Goal: Task Accomplishment & Management: Manage account settings

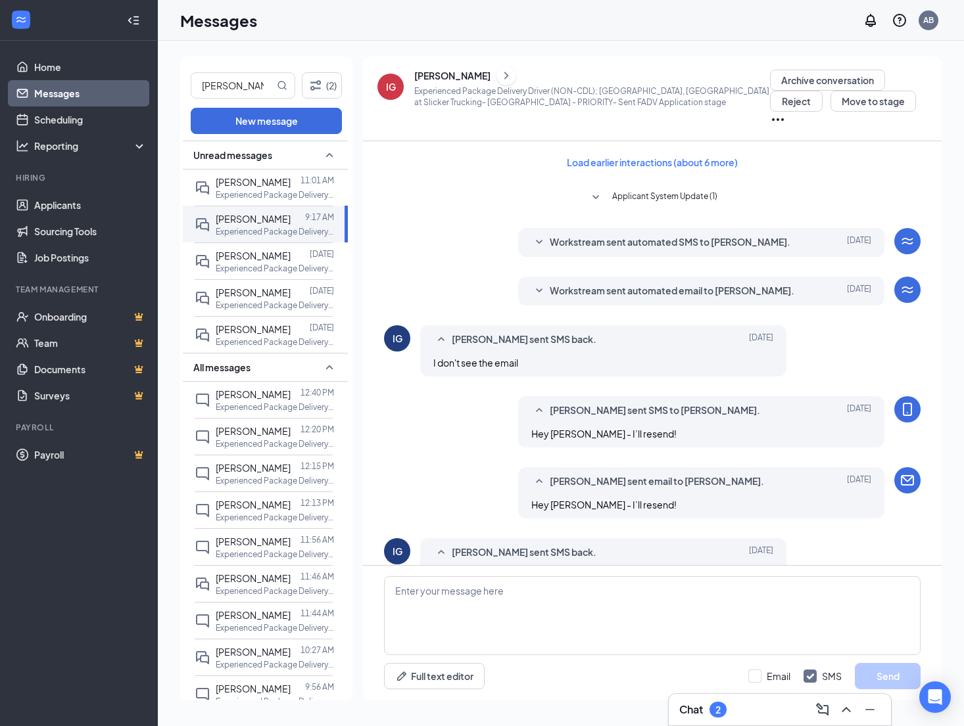
scroll to position [306, 0]
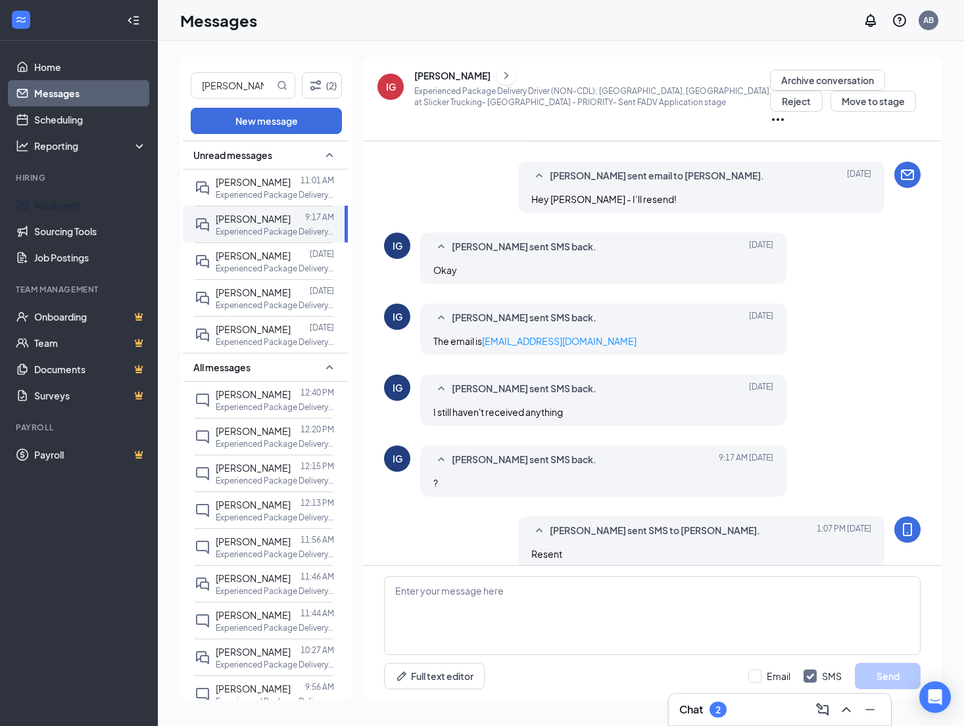
click at [59, 202] on link "Applicants" at bounding box center [90, 205] width 112 height 26
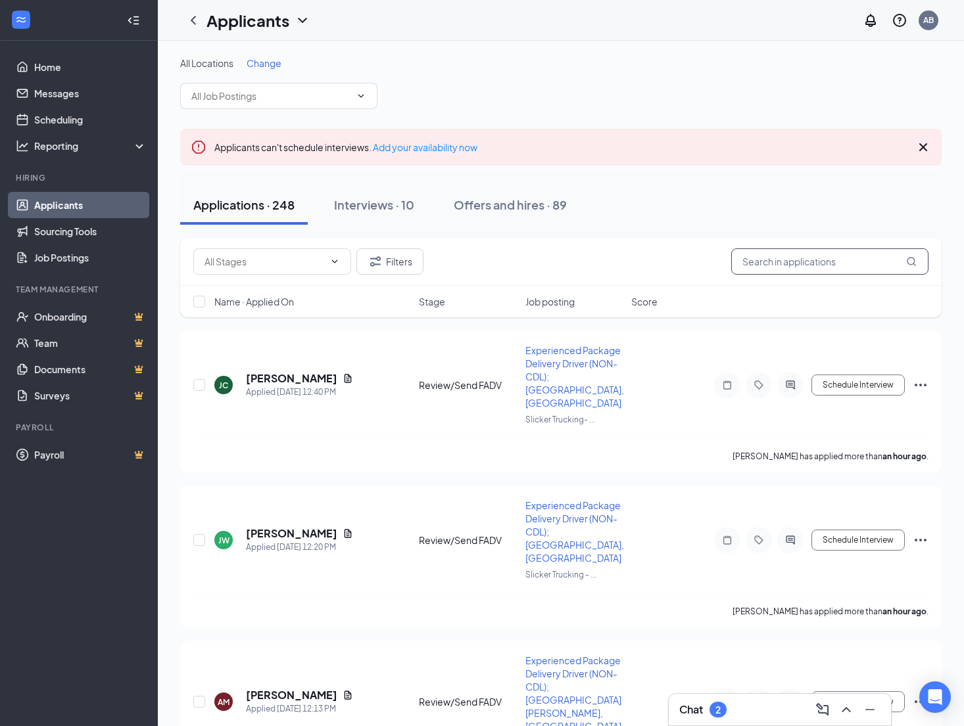
click at [776, 267] on input "text" at bounding box center [829, 261] width 197 height 26
type input "bell"
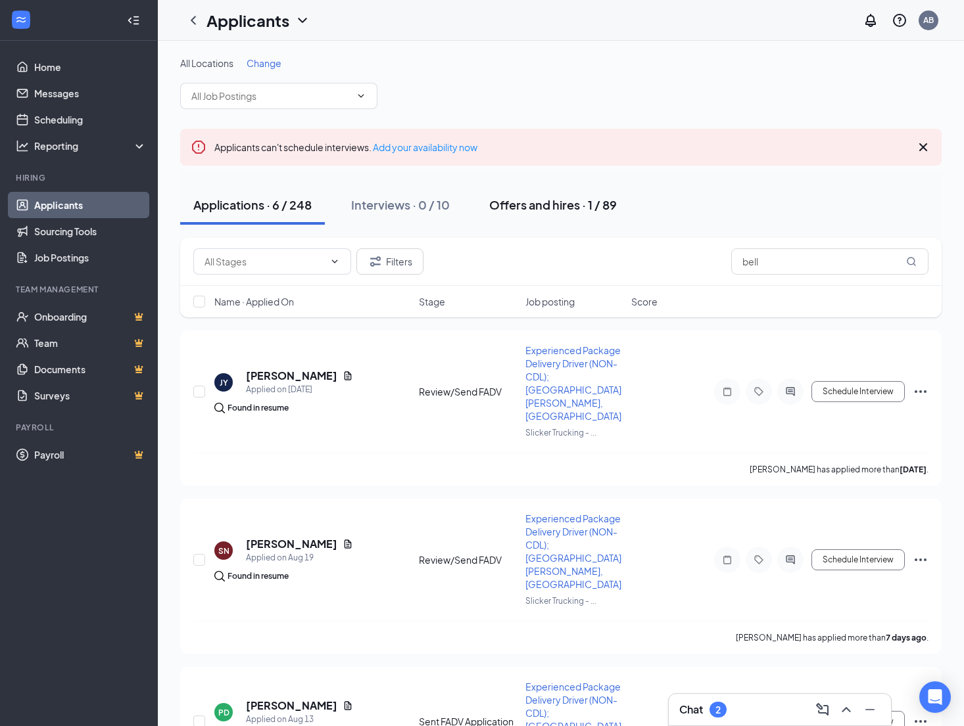
click at [542, 201] on div "Offers and hires · 1 / 89" at bounding box center [553, 205] width 128 height 16
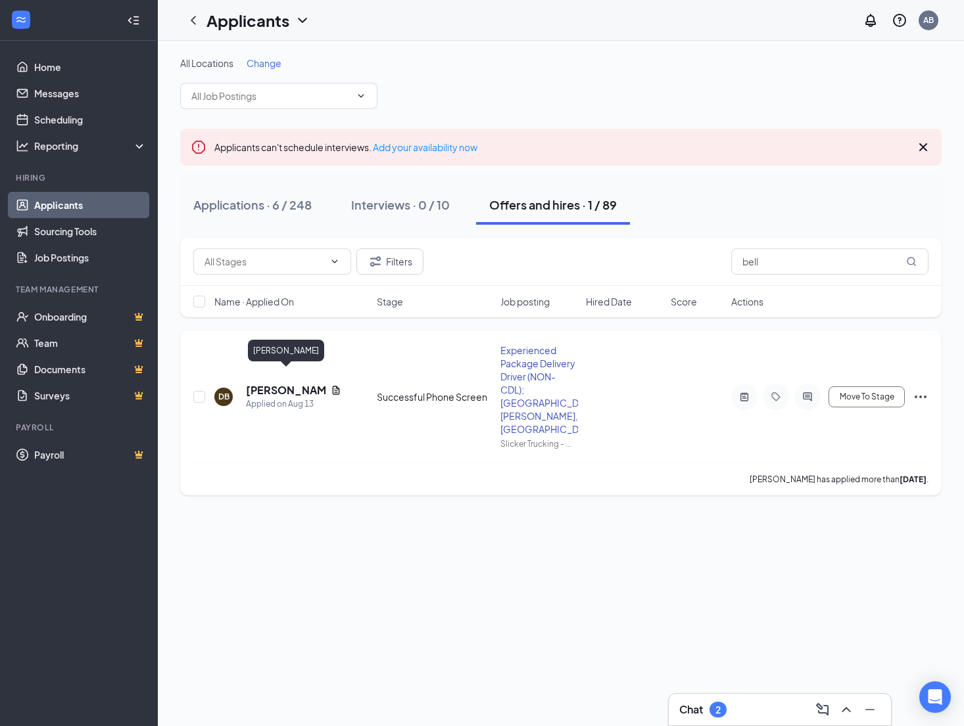
click at [277, 383] on h5 "[PERSON_NAME]" at bounding box center [286, 390] width 80 height 14
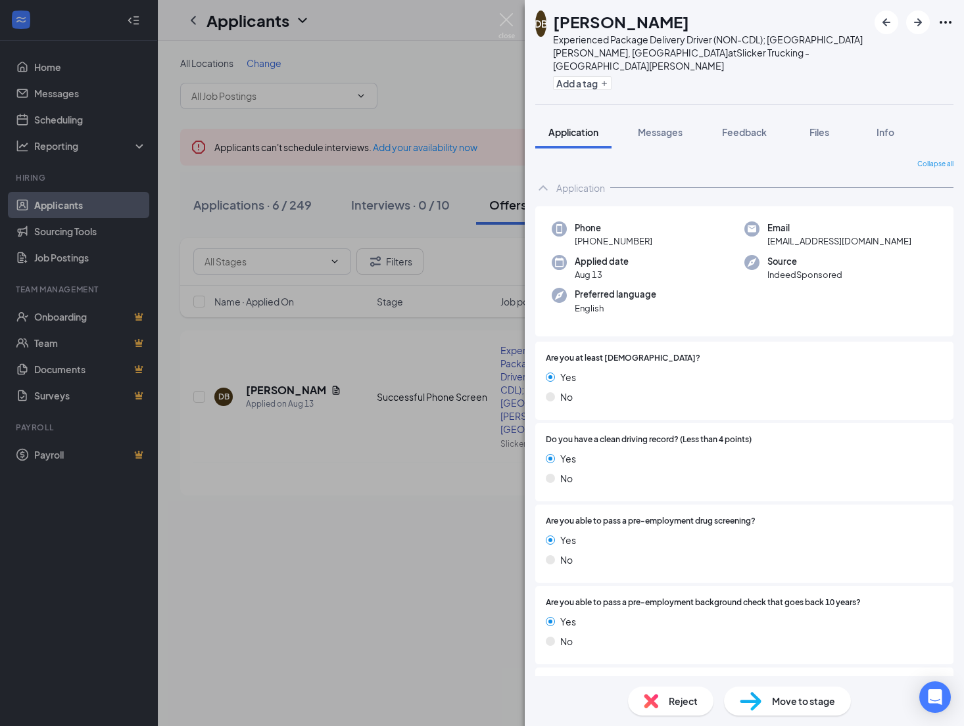
click at [498, 20] on div "DB [PERSON_NAME] Experienced Package Delivery Driver (NON-CDL); [GEOGRAPHIC_DAT…" at bounding box center [482, 363] width 964 height 726
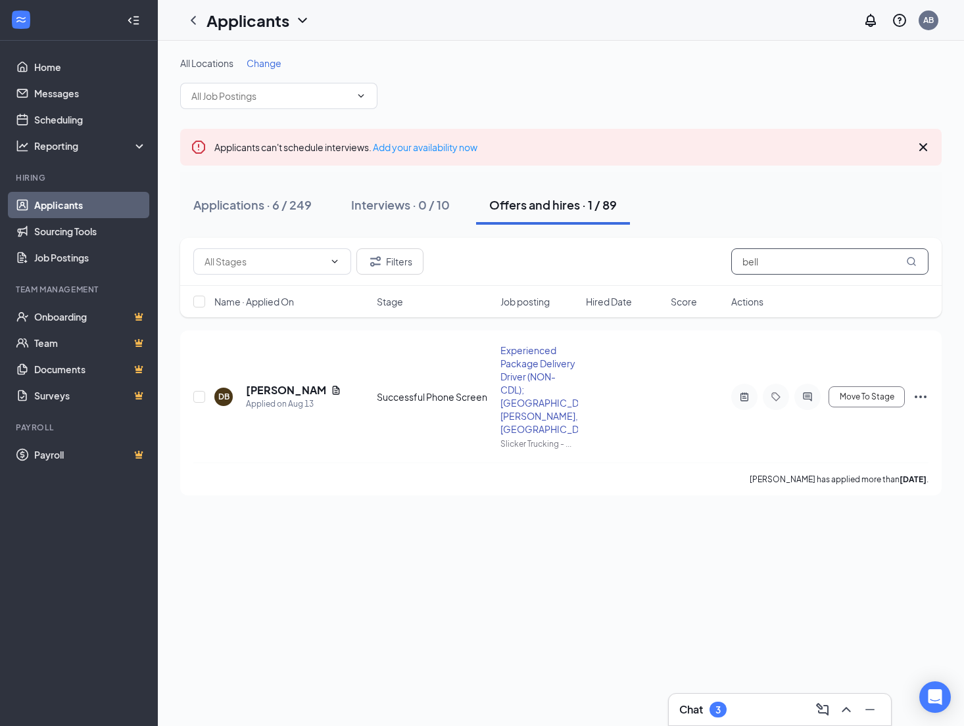
drag, startPoint x: 722, startPoint y: 264, endPoint x: 646, endPoint y: 262, distance: 76.3
click at [731, 262] on input "bell" at bounding box center [829, 261] width 197 height 26
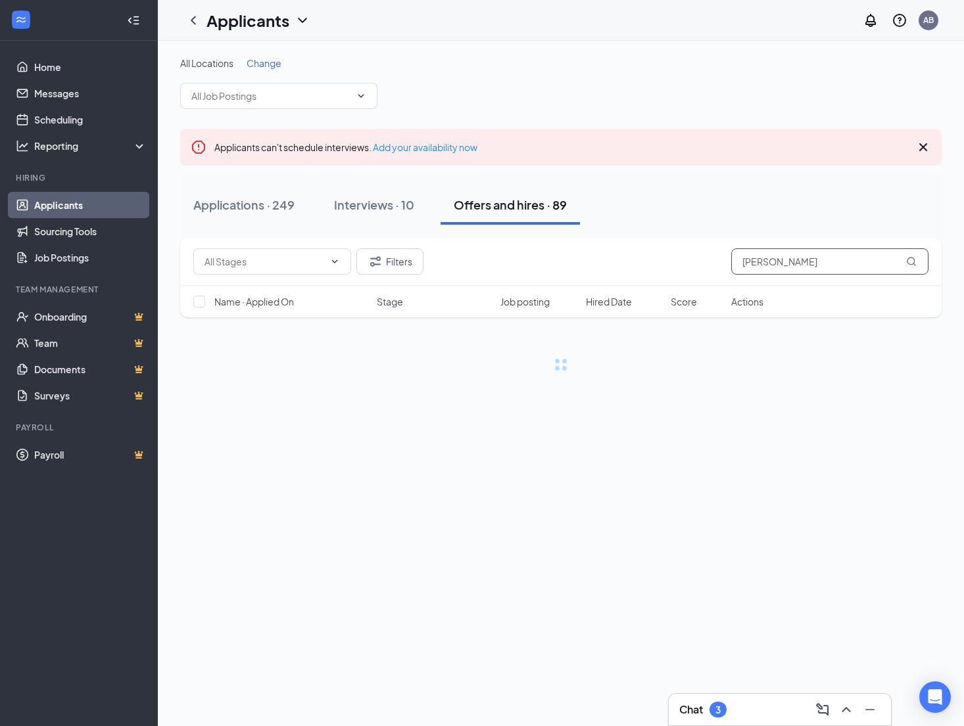
type input "[PERSON_NAME]"
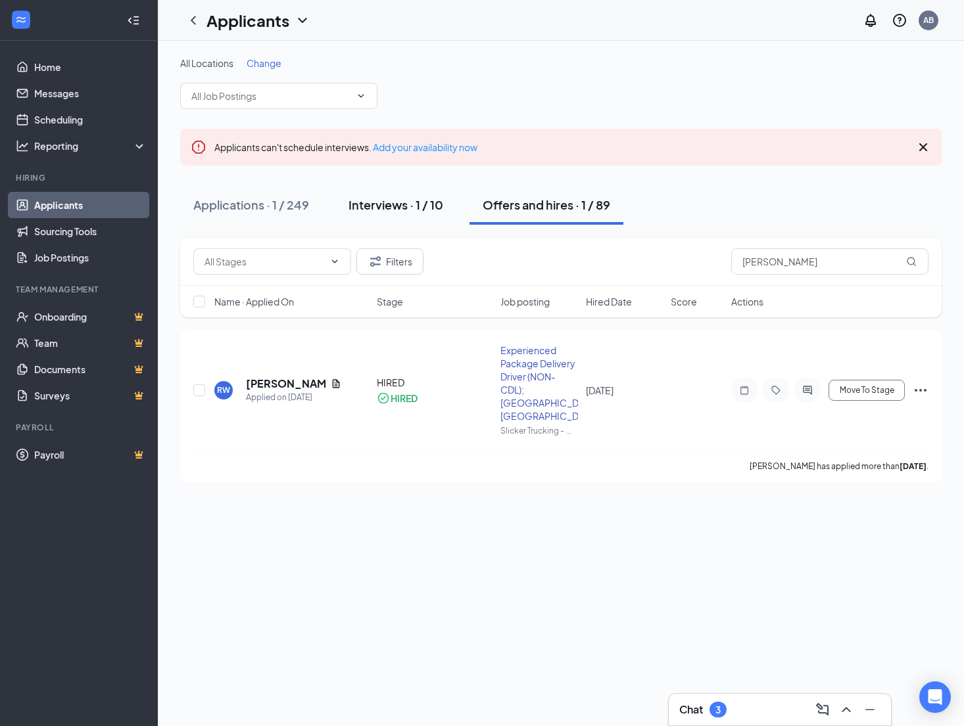
click at [398, 206] on div "Interviews · 1 / 10" at bounding box center [395, 205] width 95 height 16
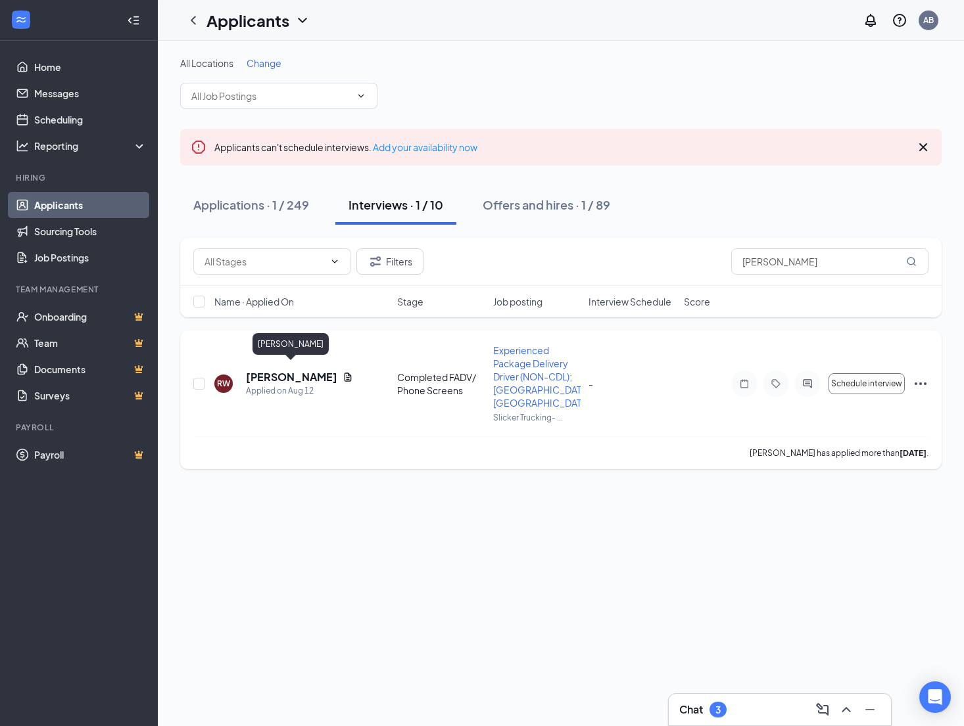
click at [314, 370] on h5 "[PERSON_NAME]" at bounding box center [291, 377] width 91 height 14
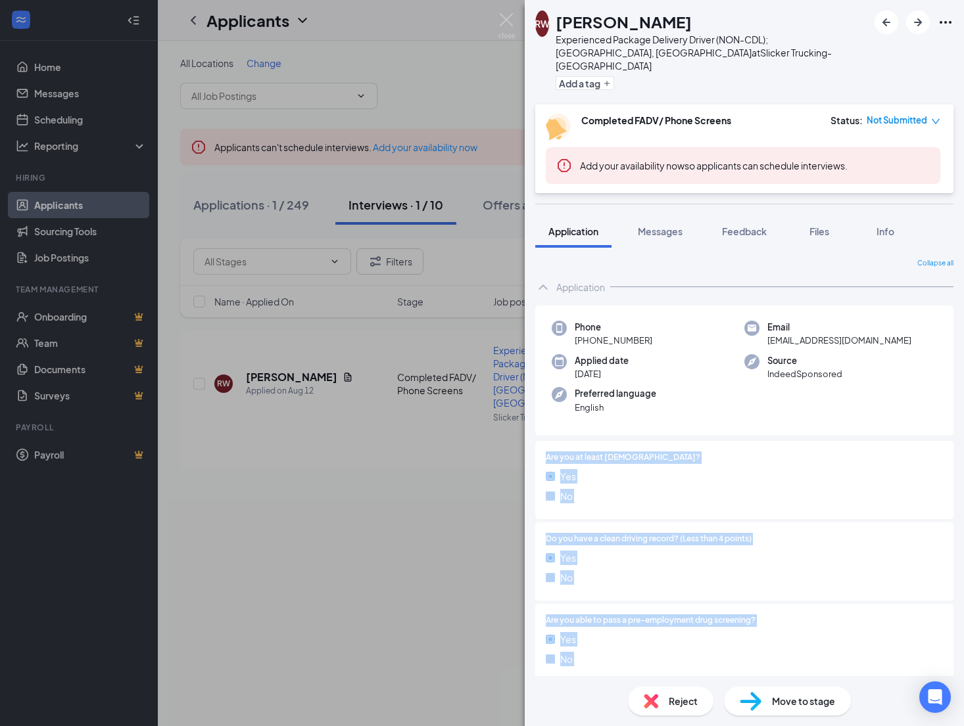
scroll to position [231, 0]
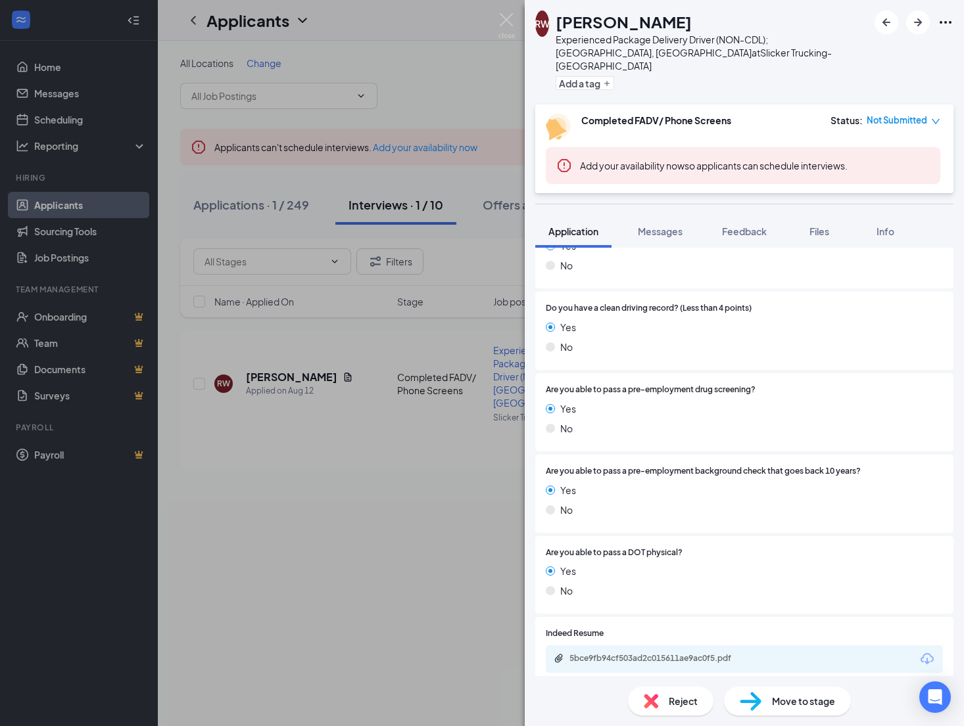
drag, startPoint x: 886, startPoint y: 431, endPoint x: 887, endPoint y: 758, distance: 326.7
click at [887, 690] on div "Application Phone [PHONE_NUMBER] Email [EMAIL_ADDRESS][DOMAIN_NAME] Applied dat…" at bounding box center [744, 366] width 418 height 646
click at [651, 653] on div "5bce9fb94cf503ad2c015611ae9ac0f5.pdf" at bounding box center [661, 658] width 184 height 11
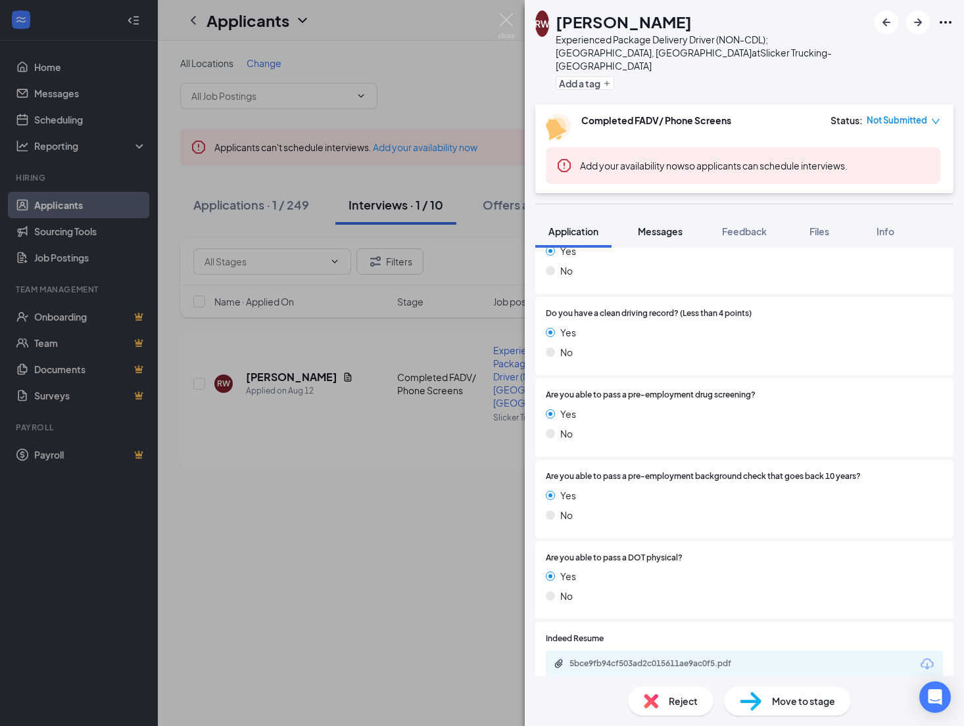
click at [672, 225] on span "Messages" at bounding box center [660, 231] width 45 height 12
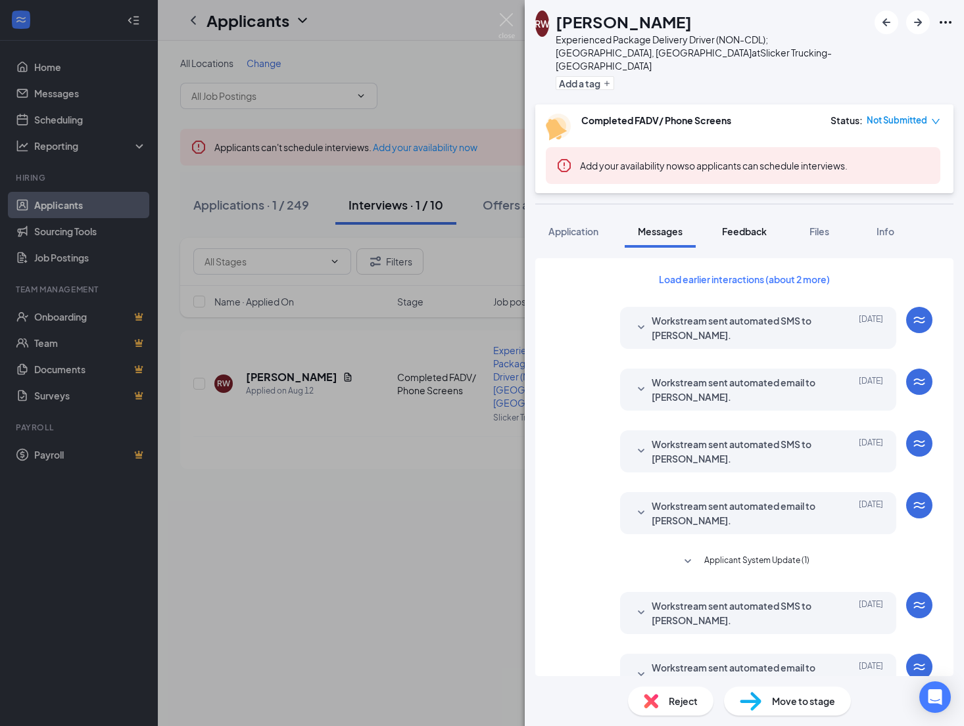
click at [737, 225] on span "Feedback" at bounding box center [744, 231] width 45 height 12
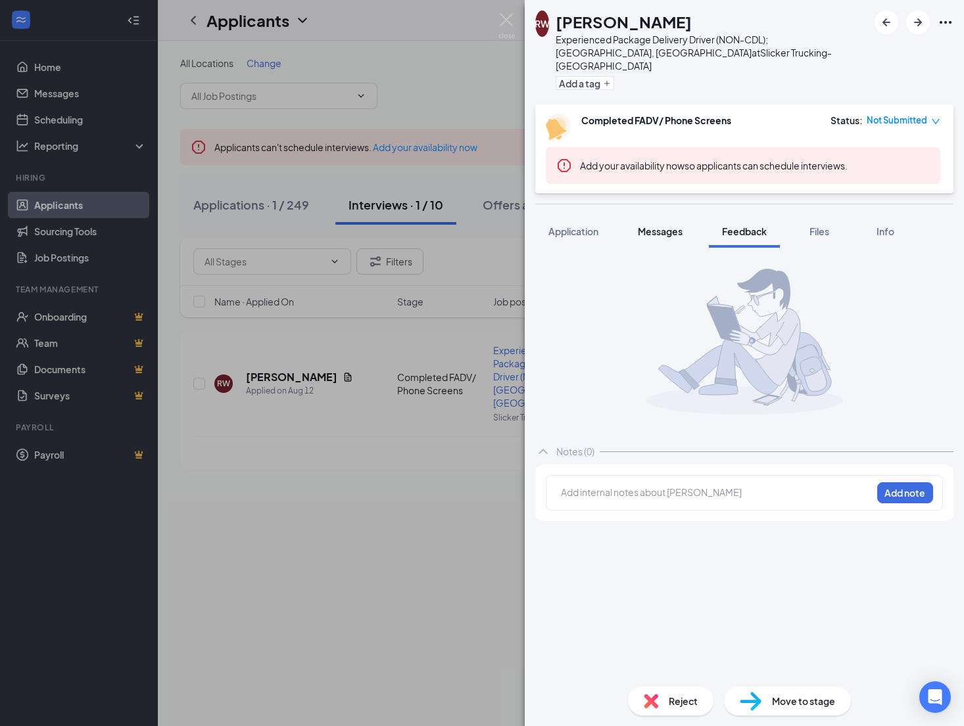
click at [655, 225] on span "Messages" at bounding box center [660, 231] width 45 height 12
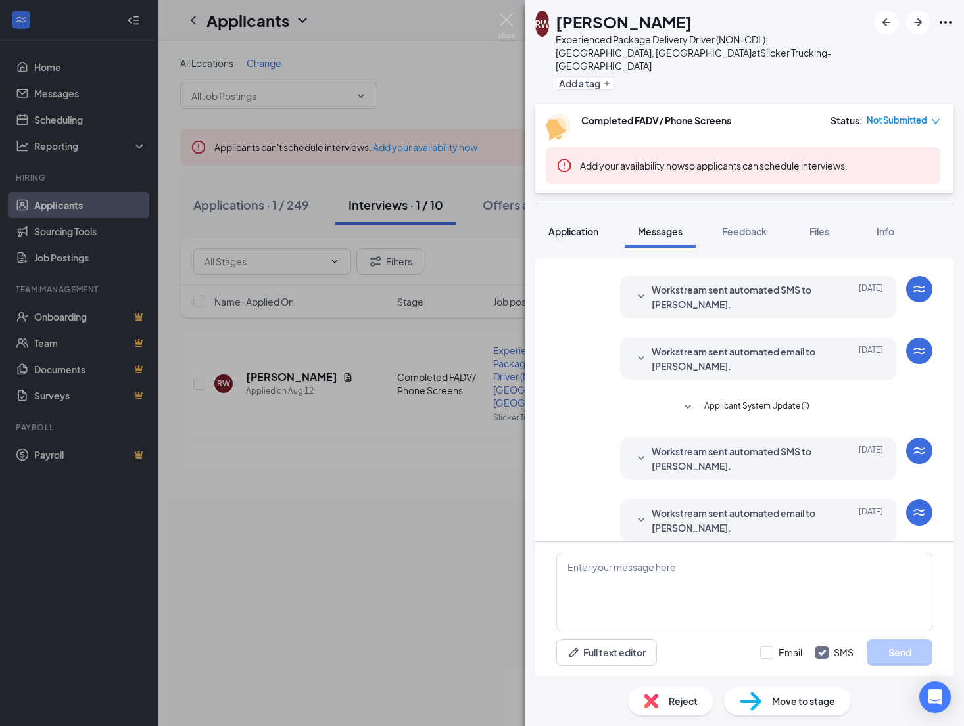
scroll to position [316, 0]
click at [580, 225] on span "Application" at bounding box center [573, 231] width 50 height 12
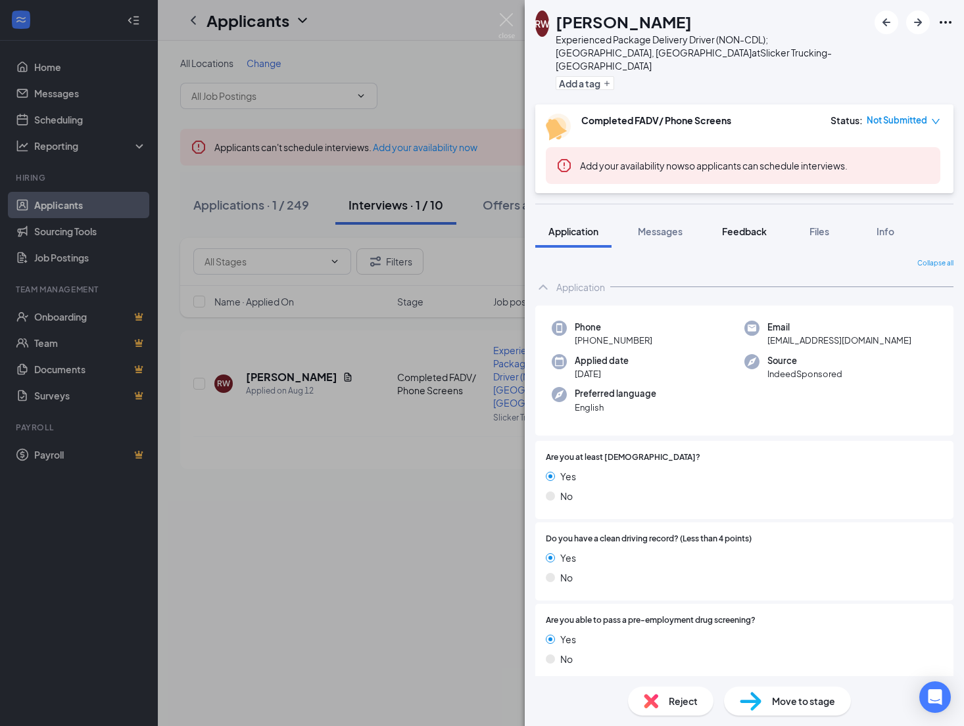
click at [739, 225] on span "Feedback" at bounding box center [744, 231] width 45 height 12
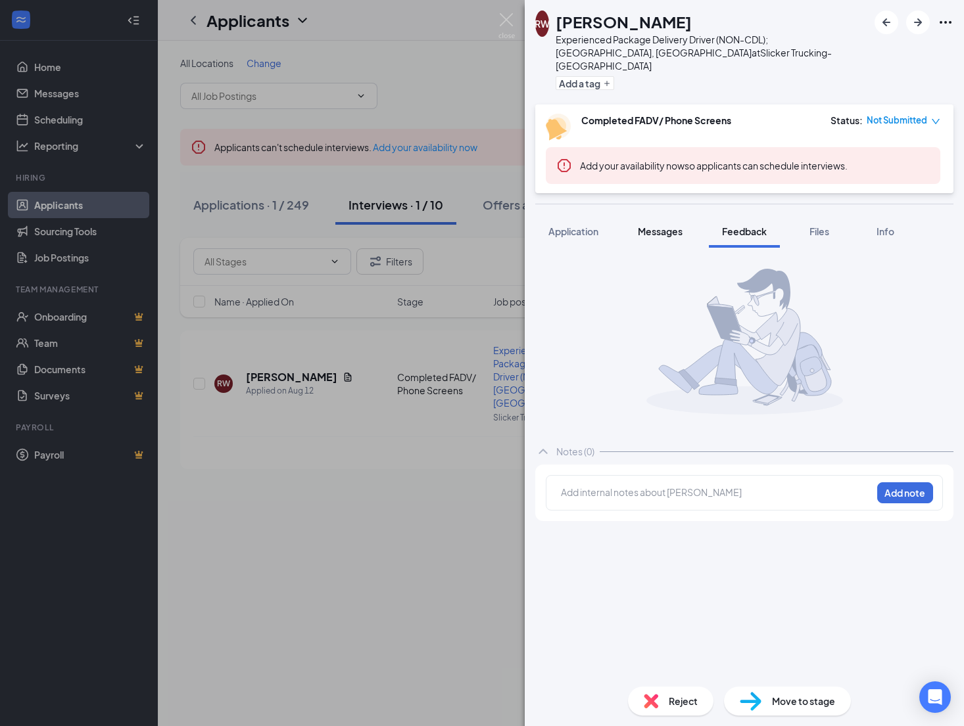
click at [665, 225] on span "Messages" at bounding box center [660, 231] width 45 height 12
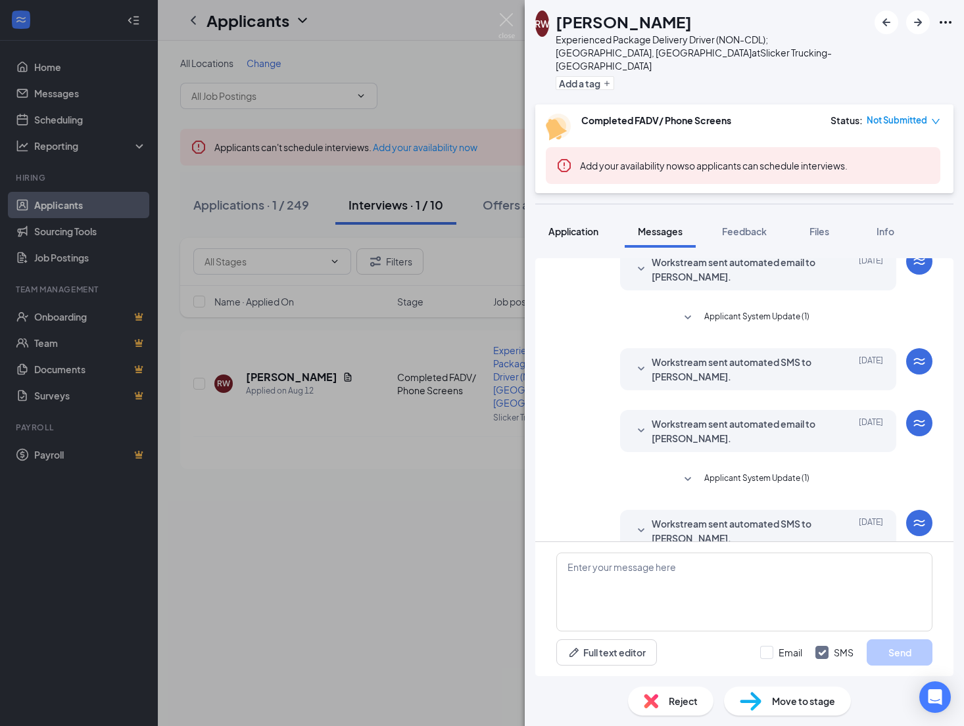
scroll to position [300, 0]
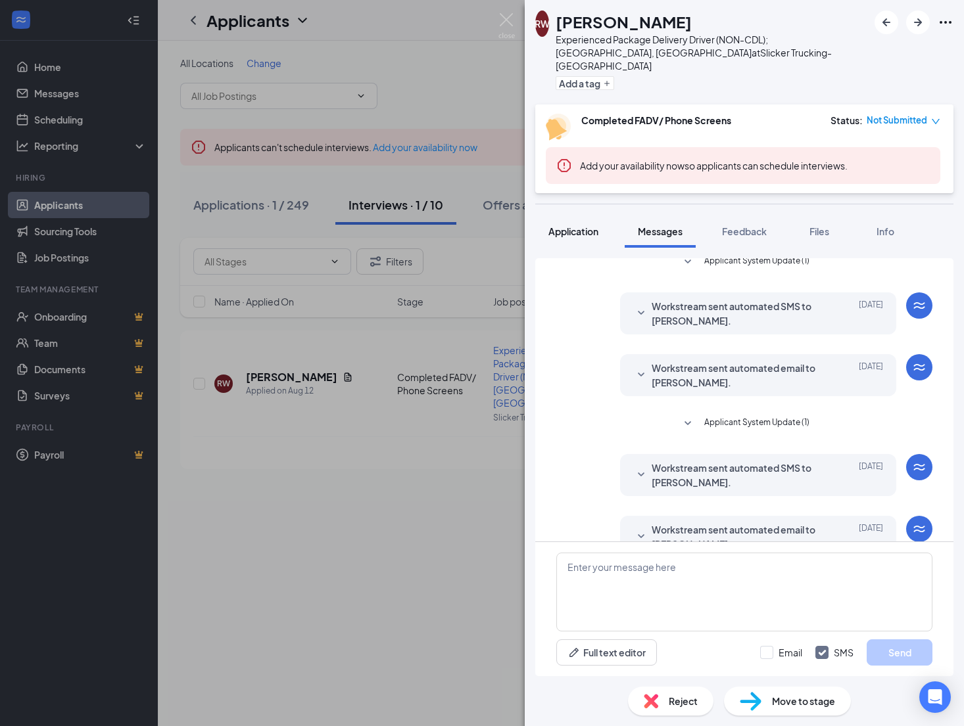
click at [582, 225] on span "Application" at bounding box center [573, 231] width 50 height 12
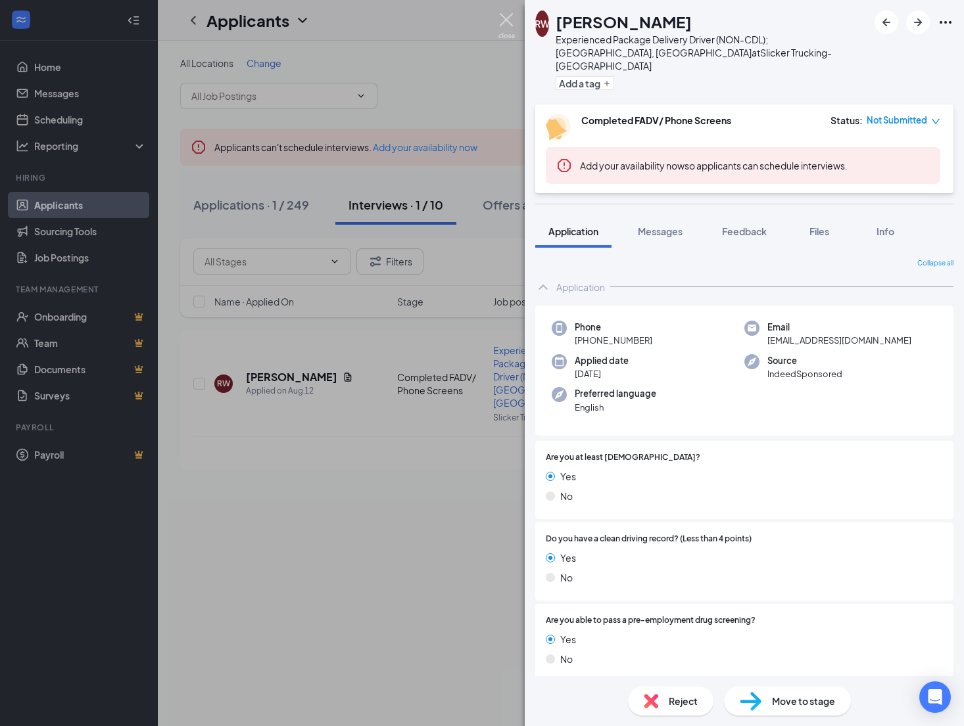
click at [507, 30] on img at bounding box center [506, 26] width 16 height 26
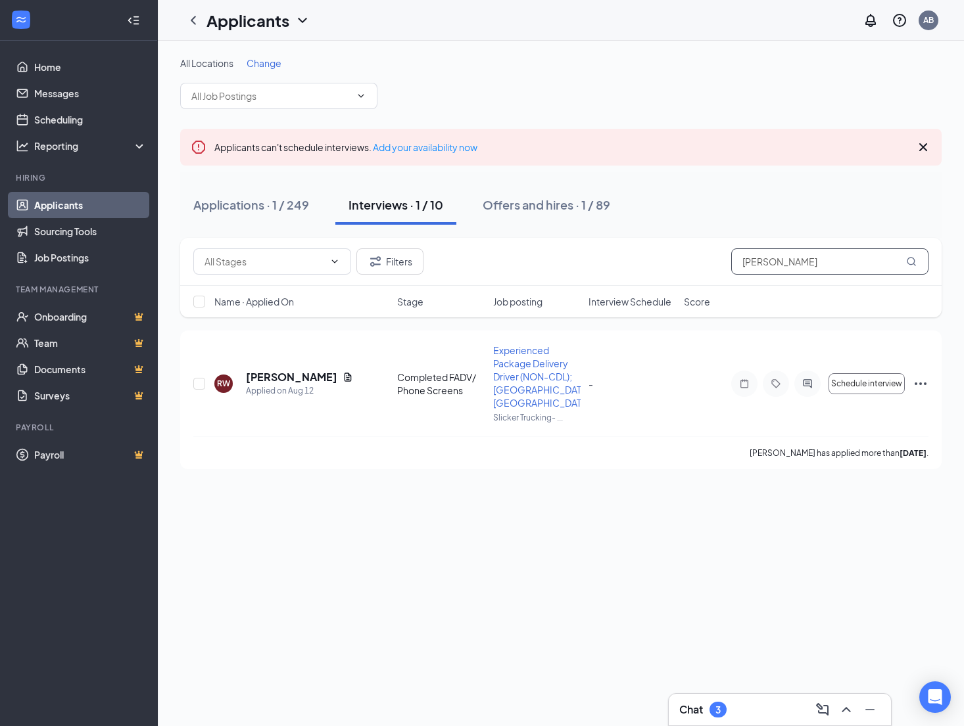
drag, startPoint x: 802, startPoint y: 268, endPoint x: 634, endPoint y: 269, distance: 167.6
click at [731, 268] on input "[PERSON_NAME]" at bounding box center [829, 261] width 197 height 26
type input "[PERSON_NAME]"
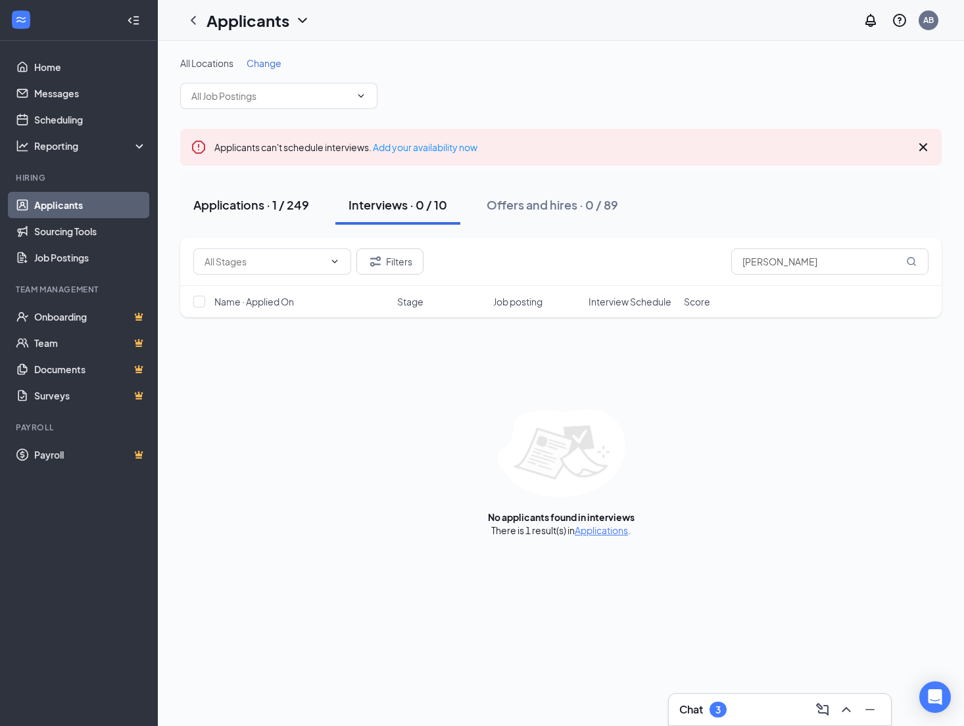
click at [252, 212] on div "Applications · 1 / 249" at bounding box center [251, 205] width 116 height 16
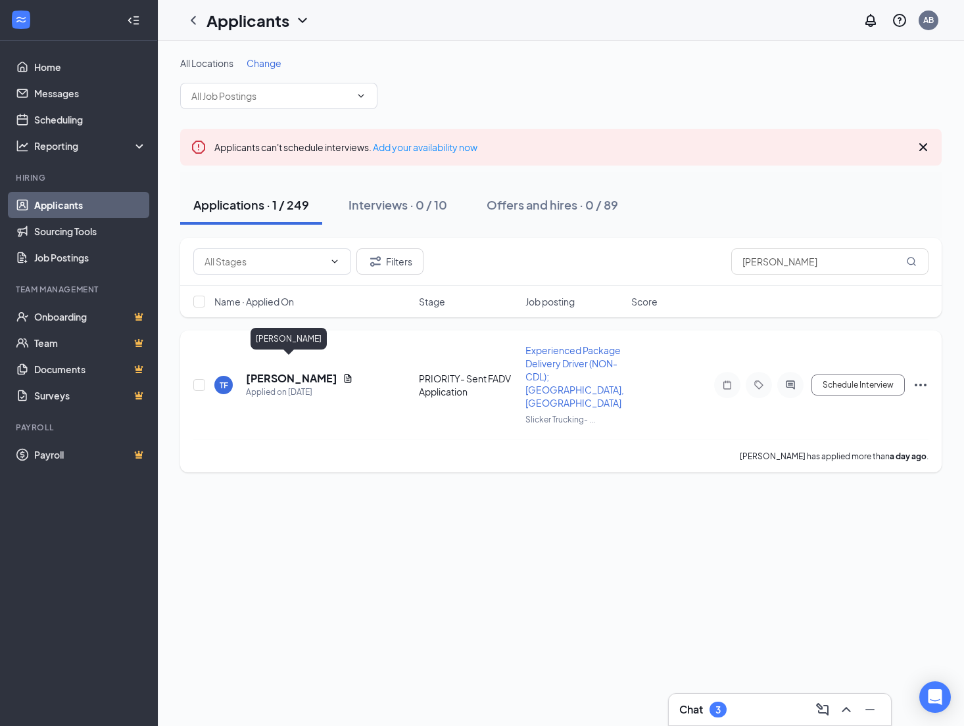
click at [283, 371] on h5 "[PERSON_NAME]" at bounding box center [291, 378] width 91 height 14
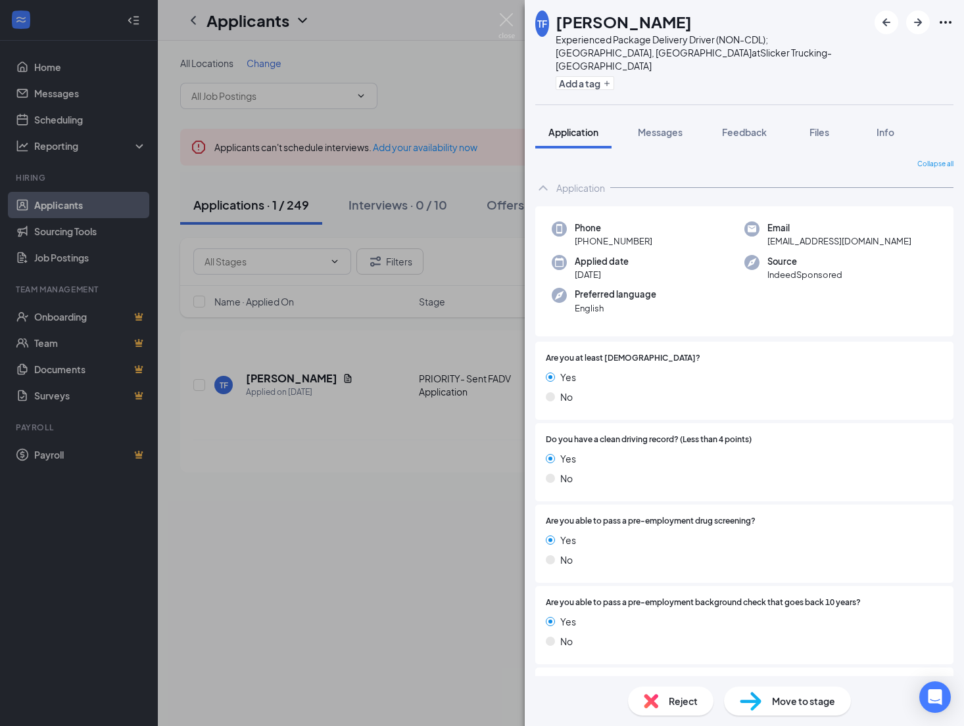
click at [811, 703] on span "Move to stage" at bounding box center [803, 701] width 63 height 14
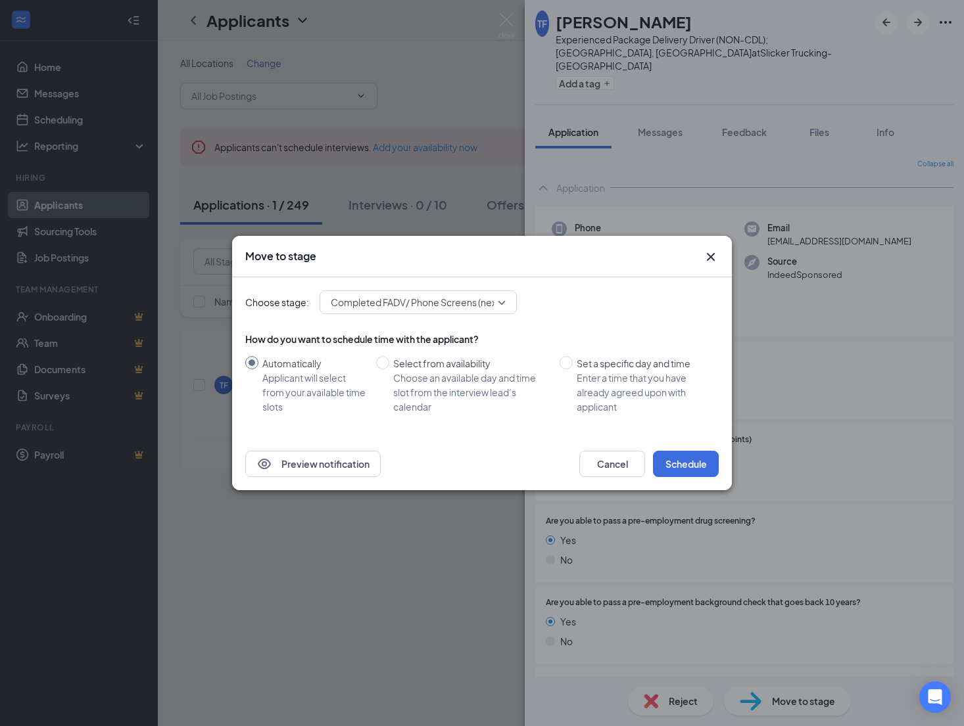
click at [502, 302] on span "Completed FADV/ Phone Screens (next stage)" at bounding box center [430, 303] width 198 height 20
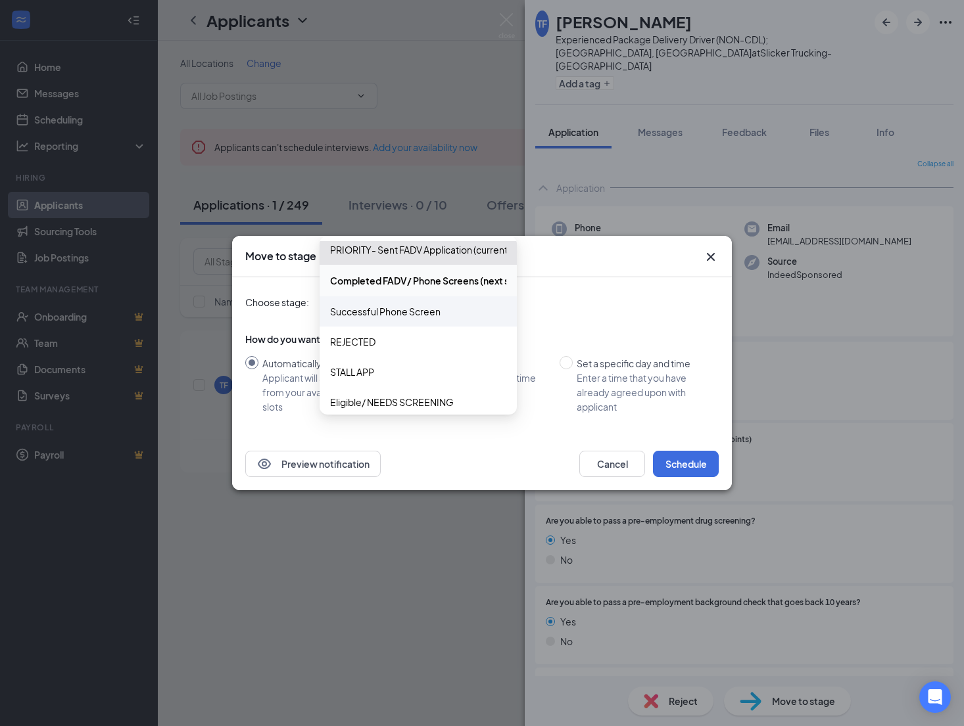
scroll to position [96, 0]
click at [357, 373] on span "STALL APP" at bounding box center [352, 373] width 44 height 14
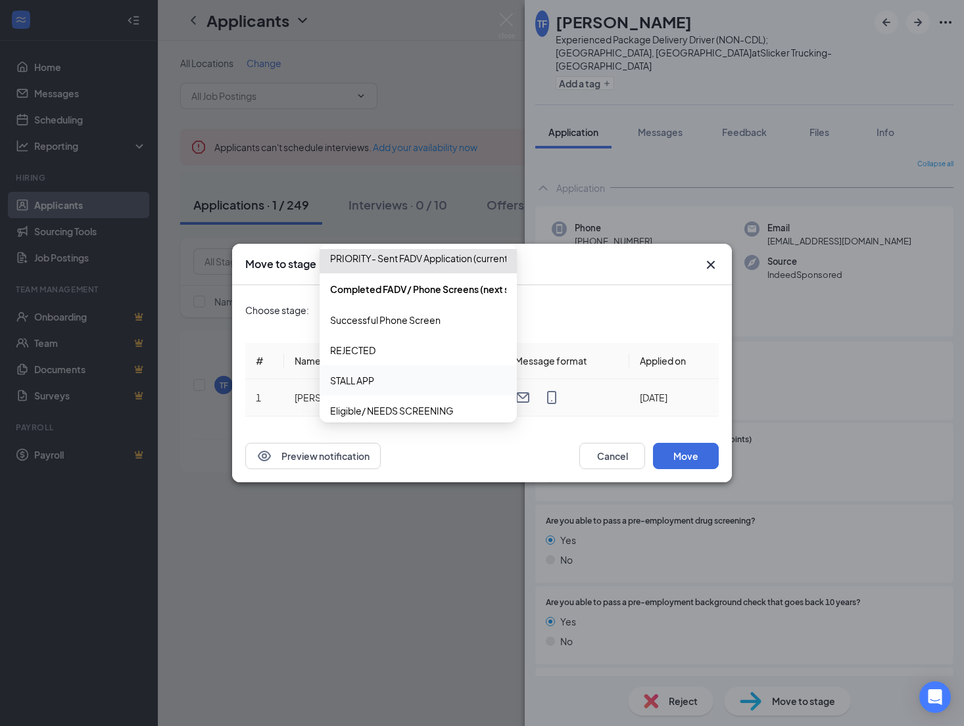
scroll to position [97, 0]
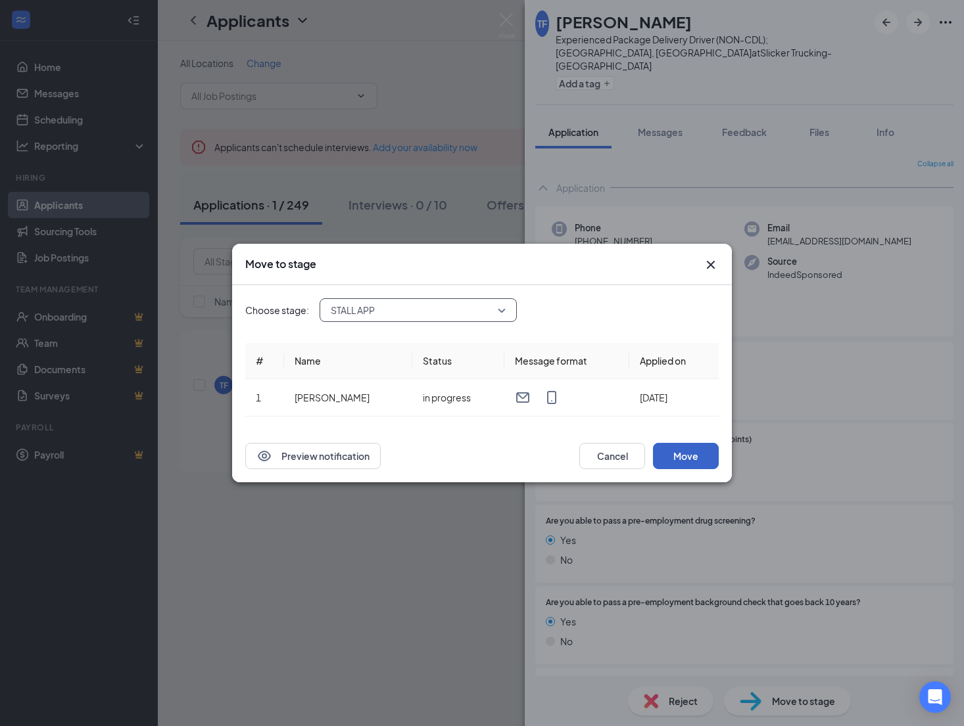
click at [689, 458] on button "Move" at bounding box center [686, 456] width 66 height 26
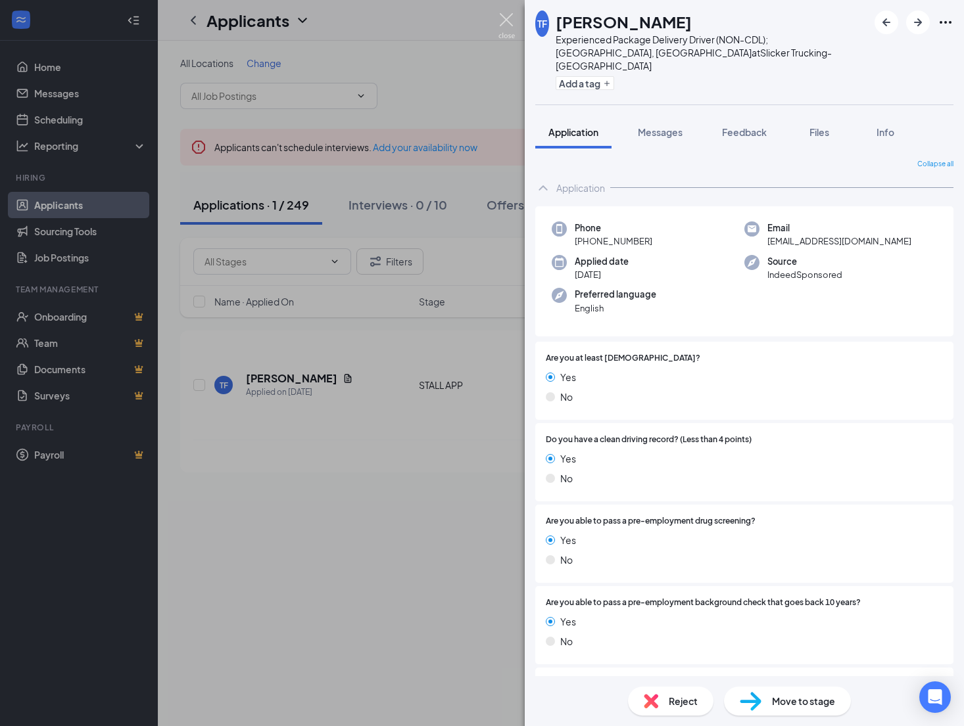
click at [513, 21] on img at bounding box center [506, 26] width 16 height 26
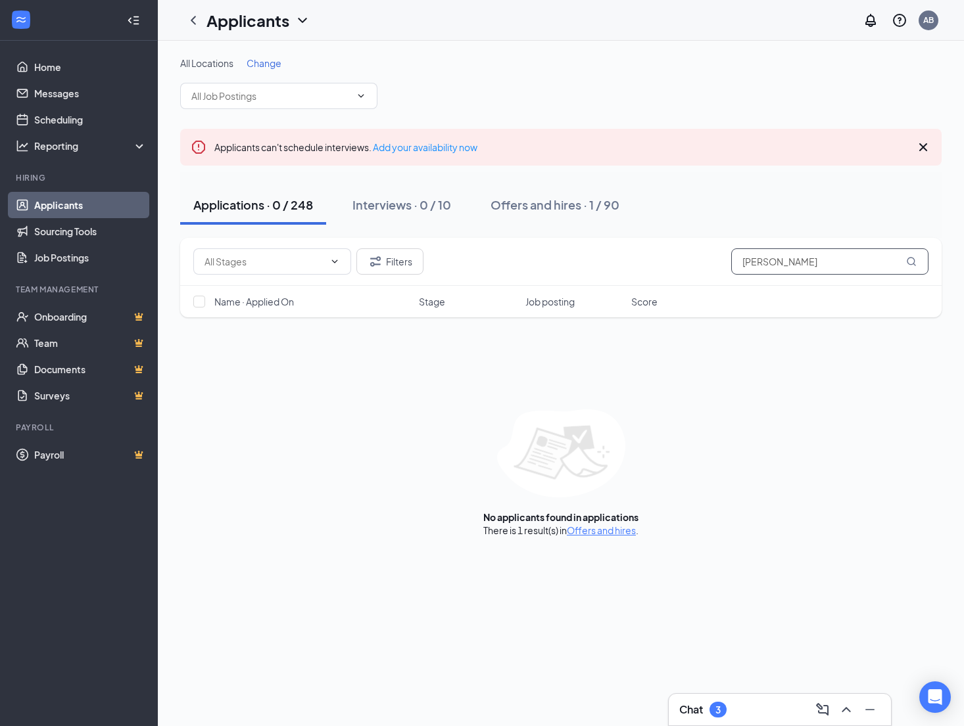
drag, startPoint x: 786, startPoint y: 262, endPoint x: 663, endPoint y: 264, distance: 122.3
click at [731, 263] on input "[PERSON_NAME]" at bounding box center [829, 261] width 197 height 26
type input "[PERSON_NAME]"
click at [519, 208] on div "Offers and hires · 1 / 90" at bounding box center [554, 205] width 129 height 16
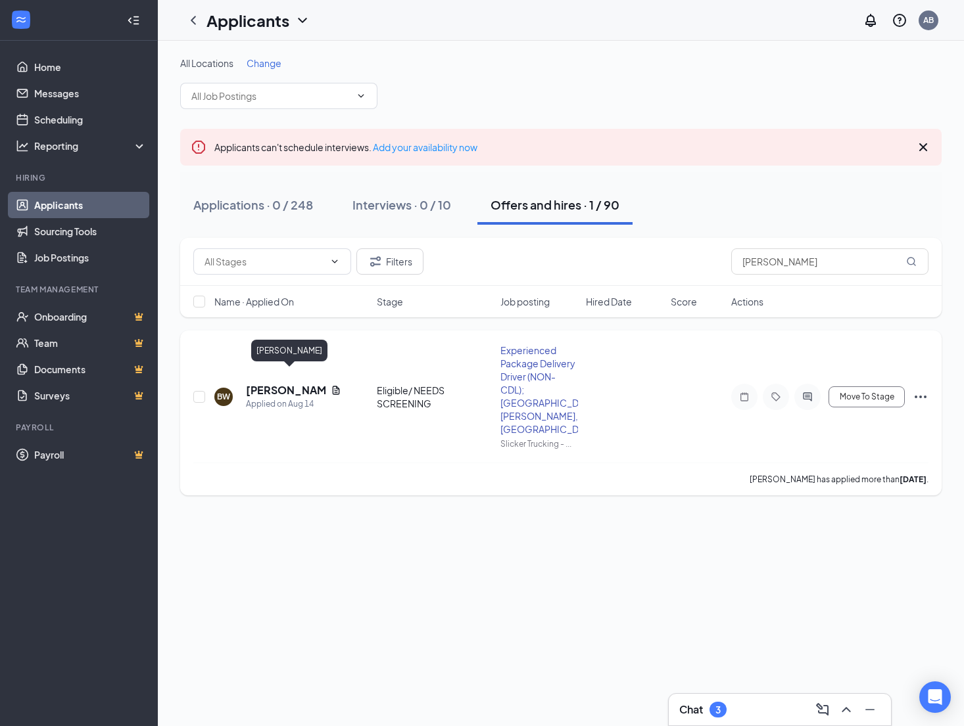
click at [281, 383] on h5 "[PERSON_NAME]" at bounding box center [286, 390] width 80 height 14
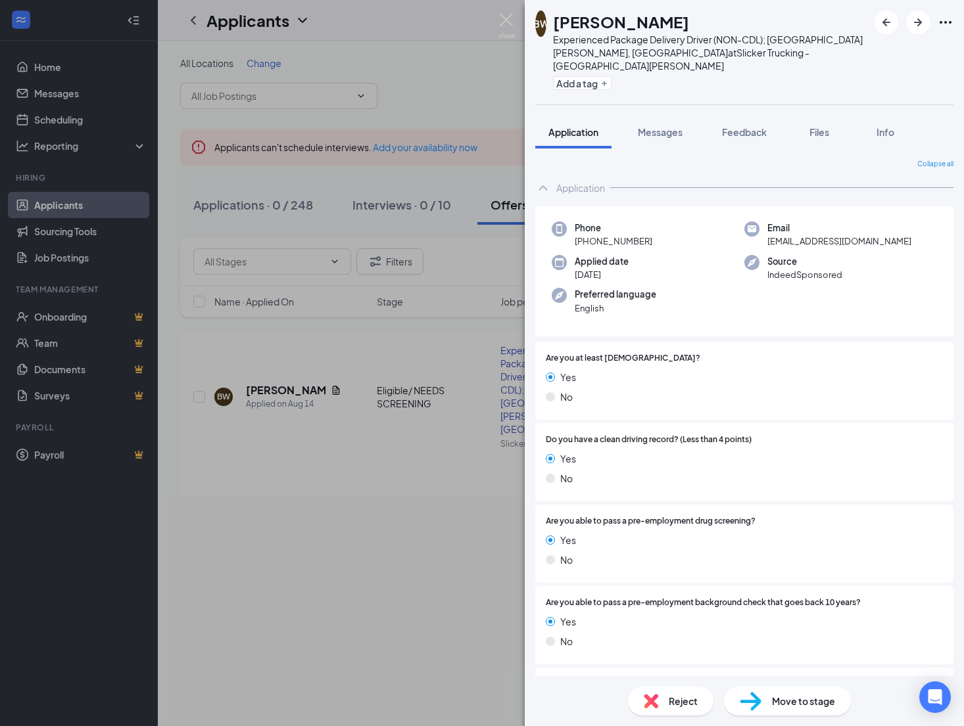
click at [508, 11] on div "BW [PERSON_NAME] Experienced Package Delivery Driver (NON-CDL); [GEOGRAPHIC_DAT…" at bounding box center [482, 363] width 964 height 726
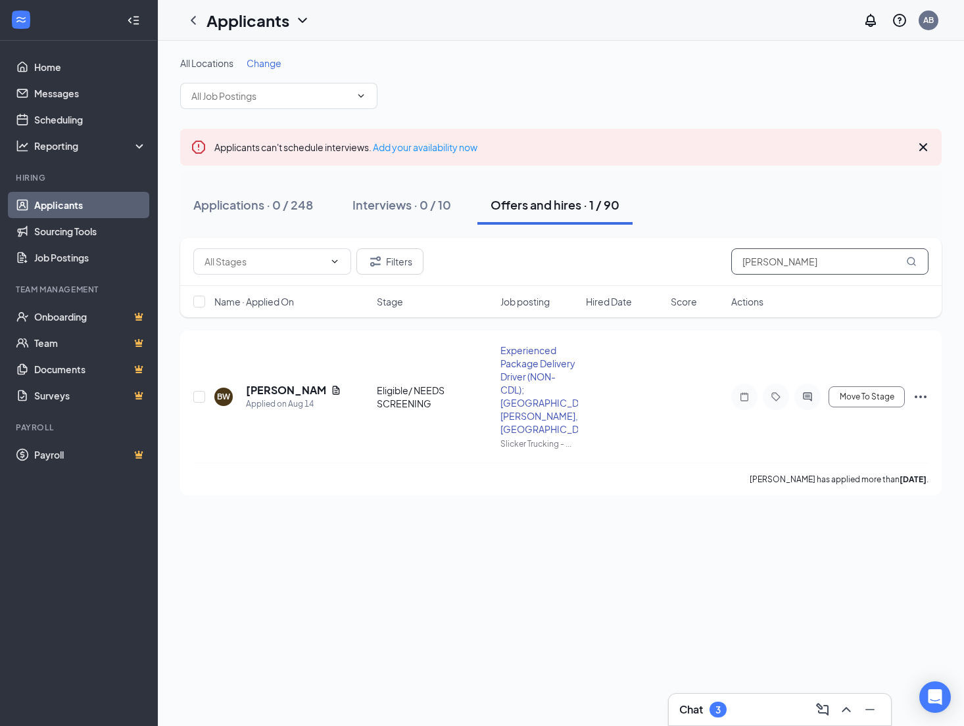
drag, startPoint x: 784, startPoint y: 267, endPoint x: 669, endPoint y: 269, distance: 114.4
click at [731, 269] on input "[PERSON_NAME]" at bounding box center [829, 261] width 197 height 26
type input "w"
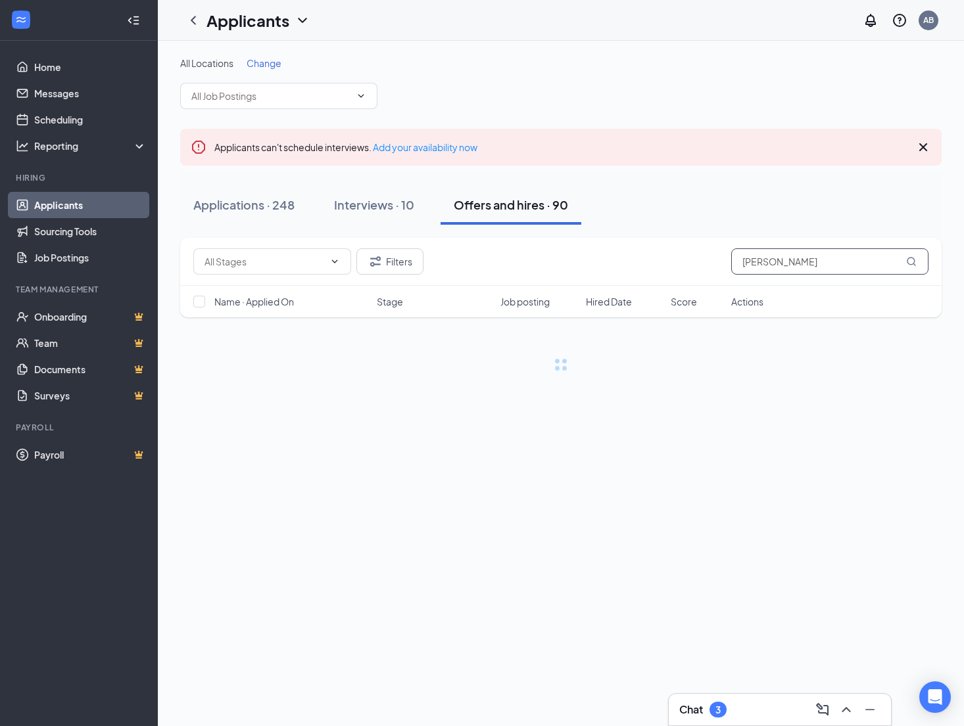
type input "[PERSON_NAME]"
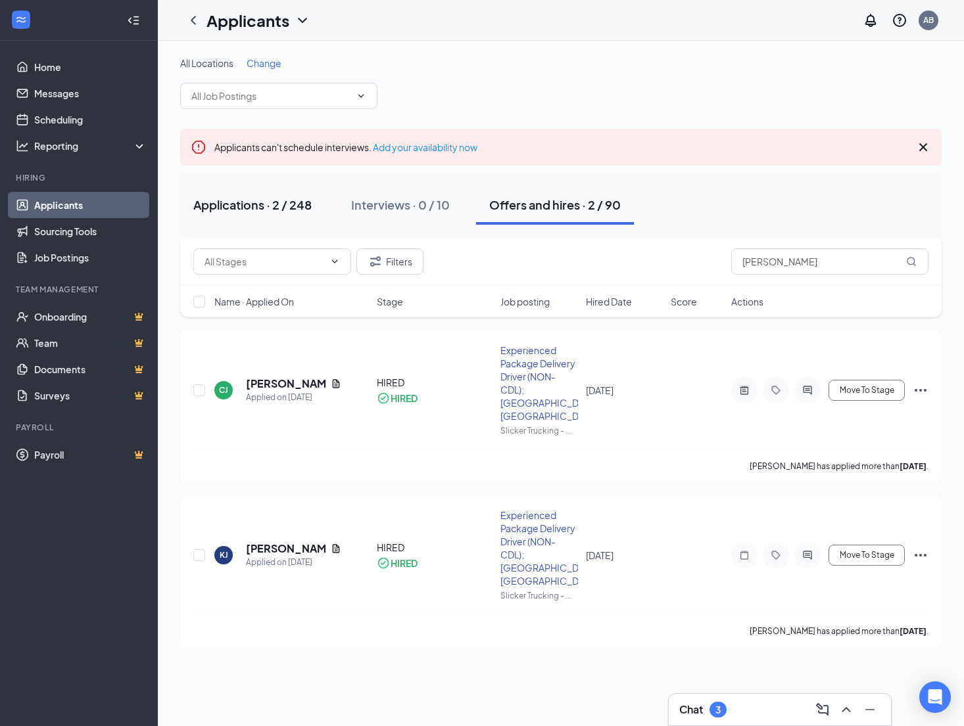
click at [281, 208] on div "Applications · 2 / 248" at bounding box center [252, 205] width 118 height 16
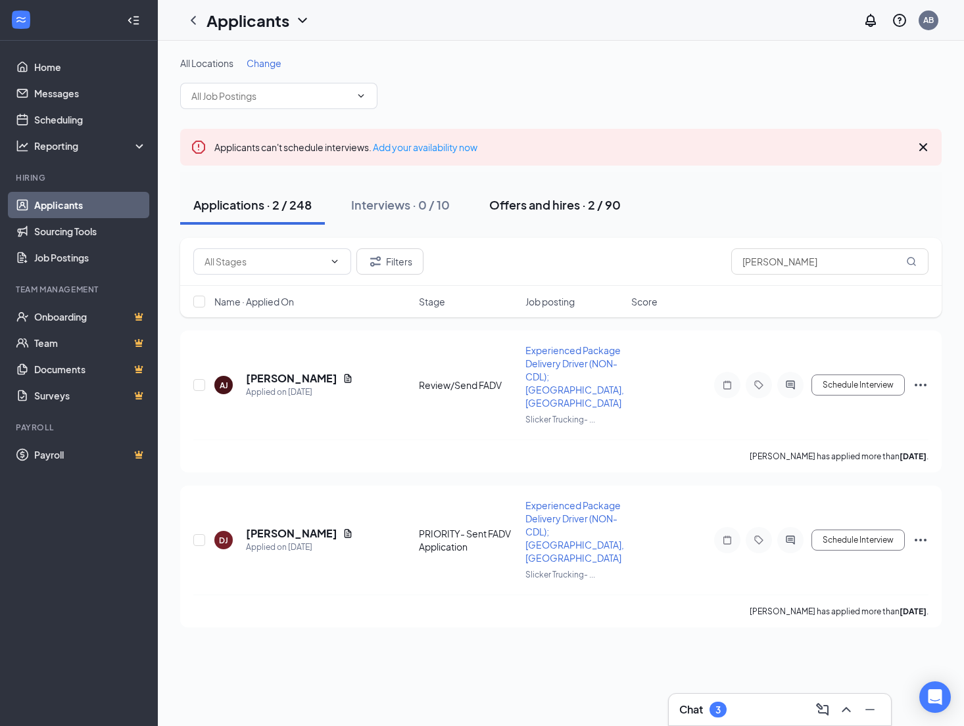
click at [544, 210] on div "Offers and hires · 2 / 90" at bounding box center [554, 205] width 131 height 16
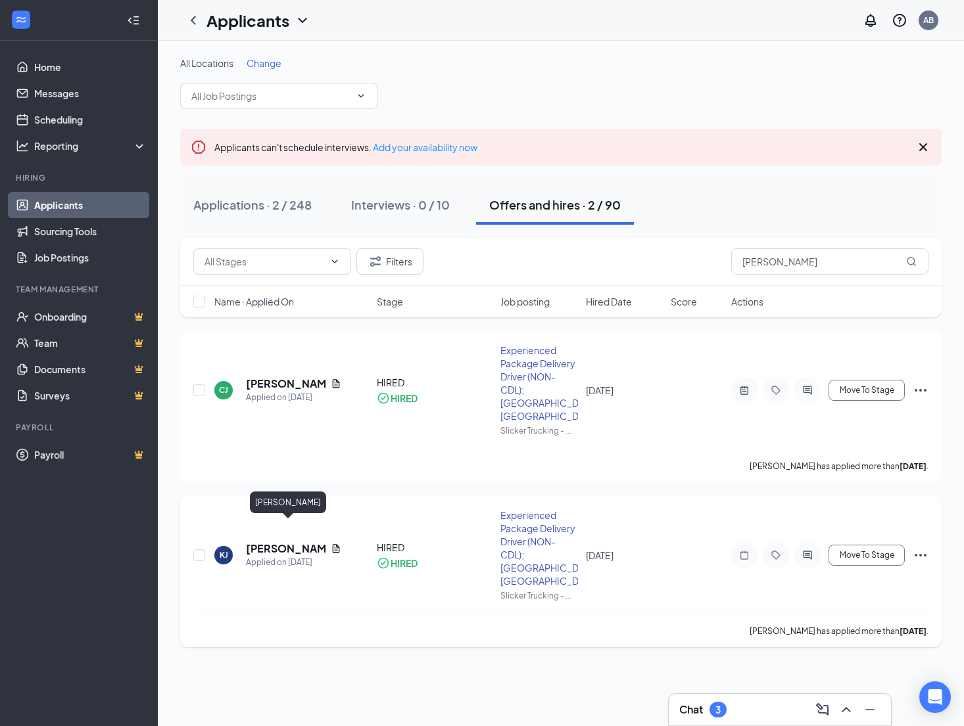
click at [292, 542] on h5 "[PERSON_NAME]" at bounding box center [286, 549] width 80 height 14
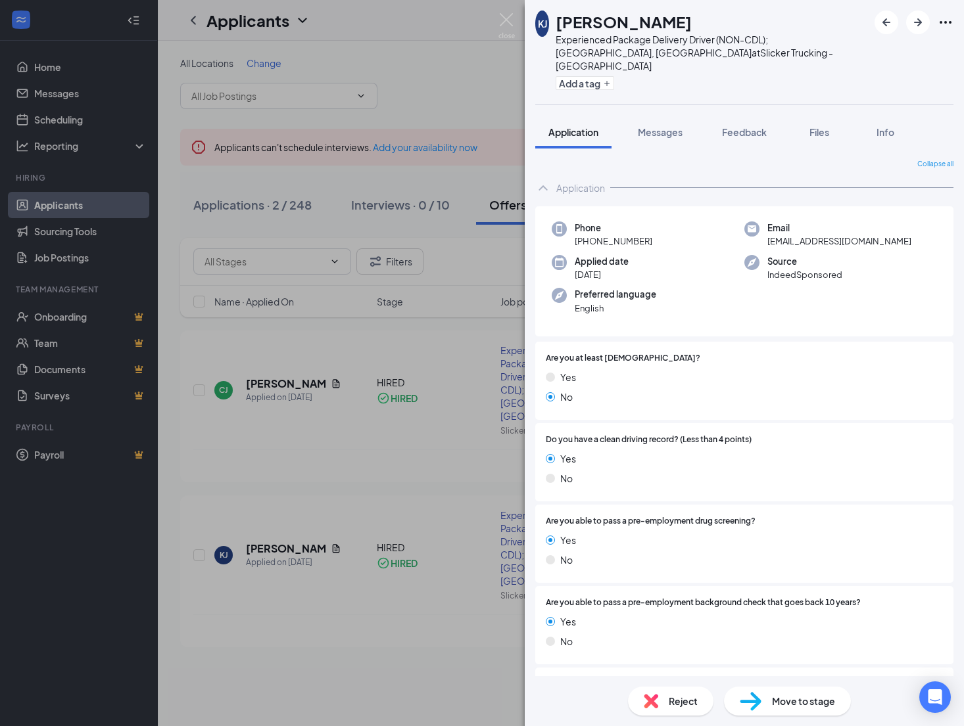
click at [775, 701] on span "Move to stage" at bounding box center [803, 701] width 63 height 14
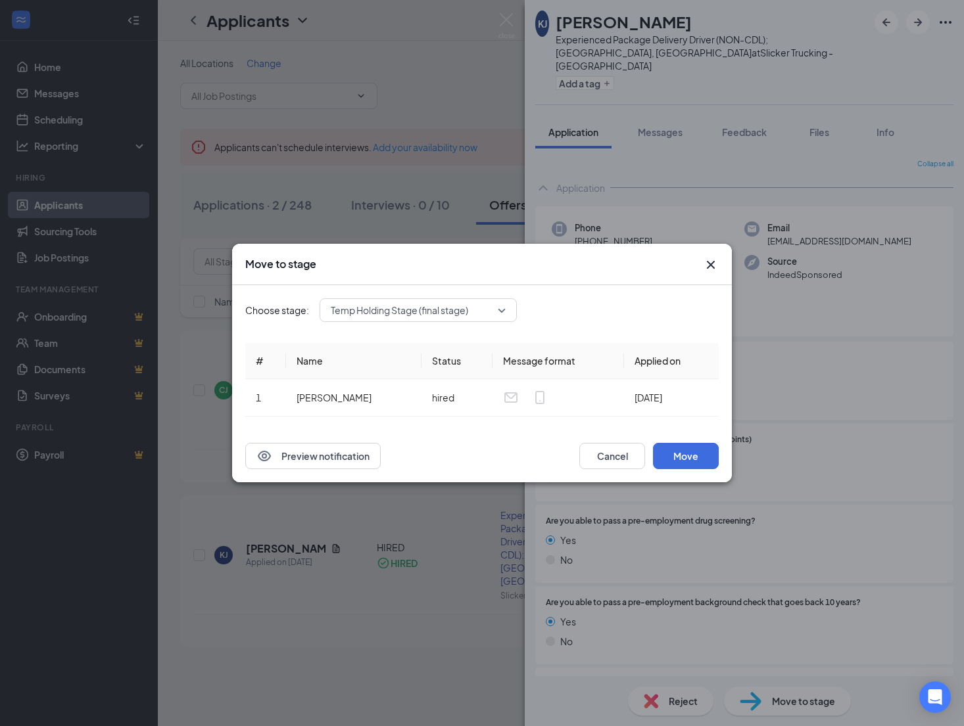
click at [448, 312] on div "Temp Holding Stage (final stage)" at bounding box center [417, 310] width 197 height 24
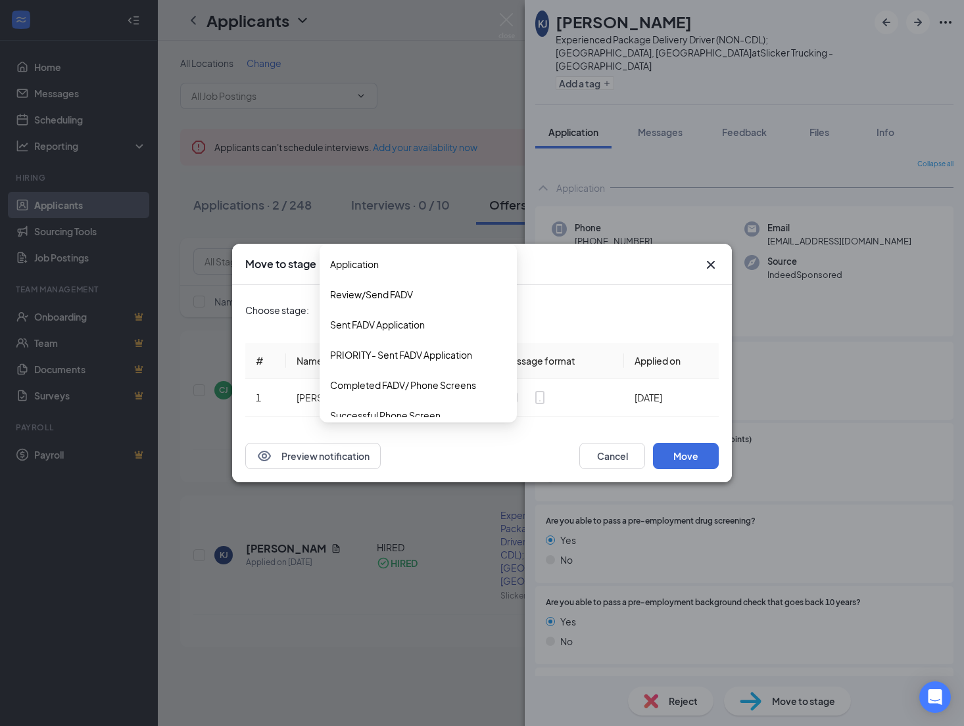
scroll to position [256, 0]
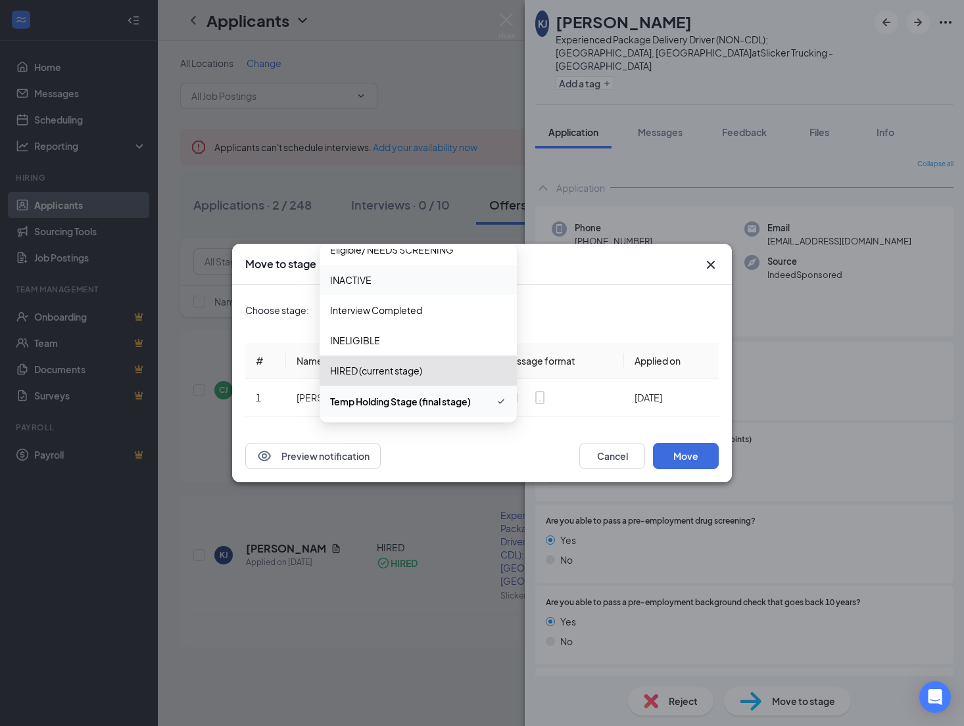
click at [365, 273] on span "INACTIVE" at bounding box center [350, 280] width 41 height 14
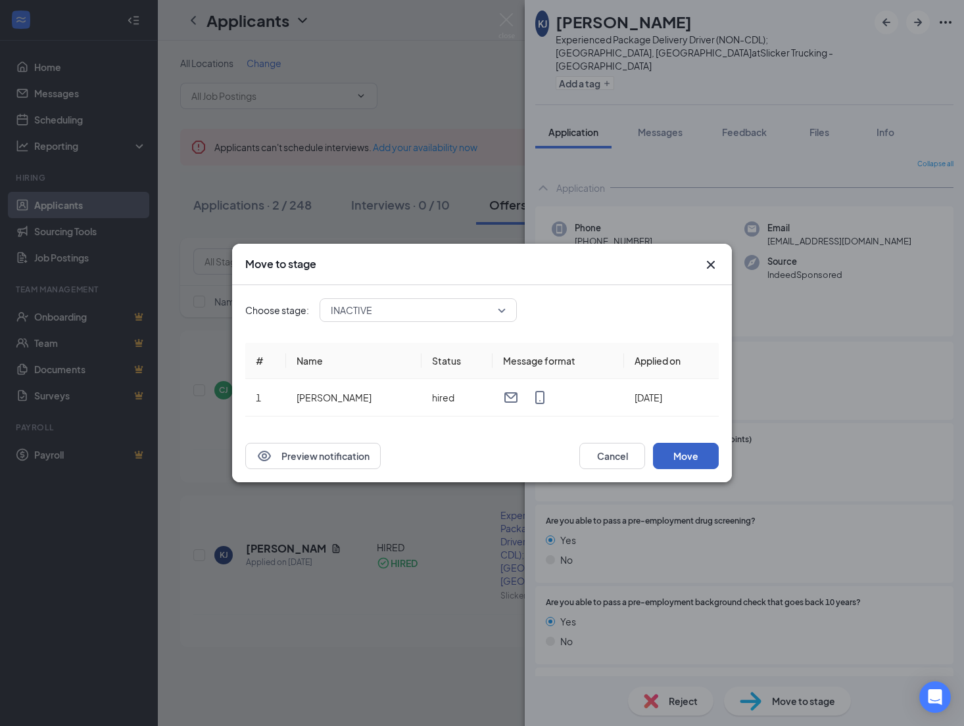
click at [690, 459] on button "Move" at bounding box center [686, 456] width 66 height 26
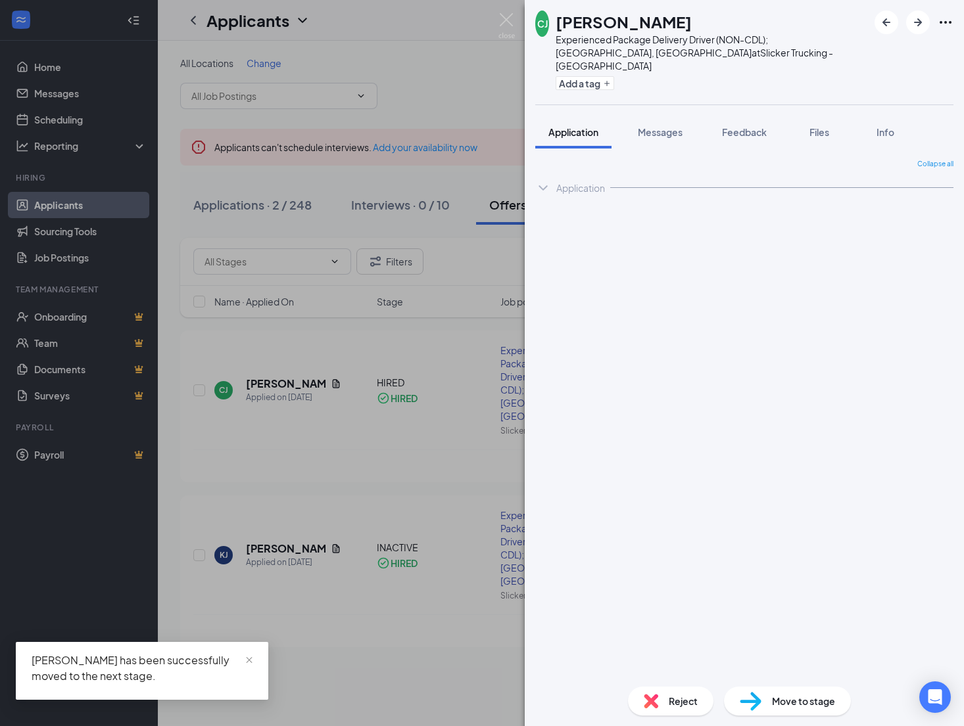
click at [460, 338] on div "[PERSON_NAME] [PERSON_NAME] Experienced Package Delivery Driver (NON-CDL); [GEO…" at bounding box center [482, 363] width 964 height 726
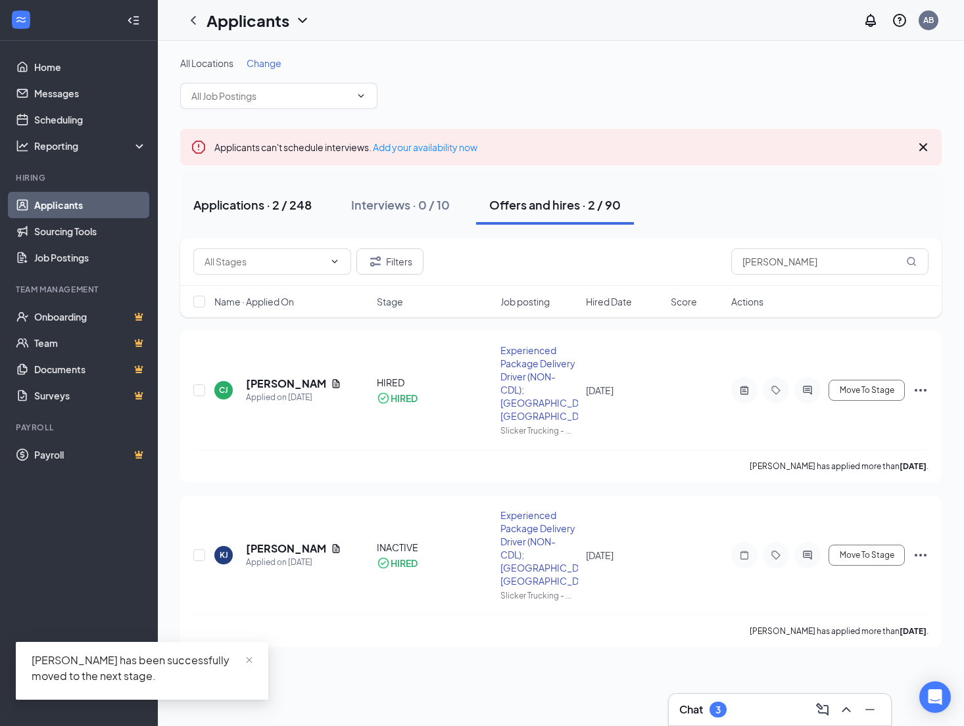
click at [270, 200] on div "Applications · 2 / 248" at bounding box center [252, 205] width 118 height 16
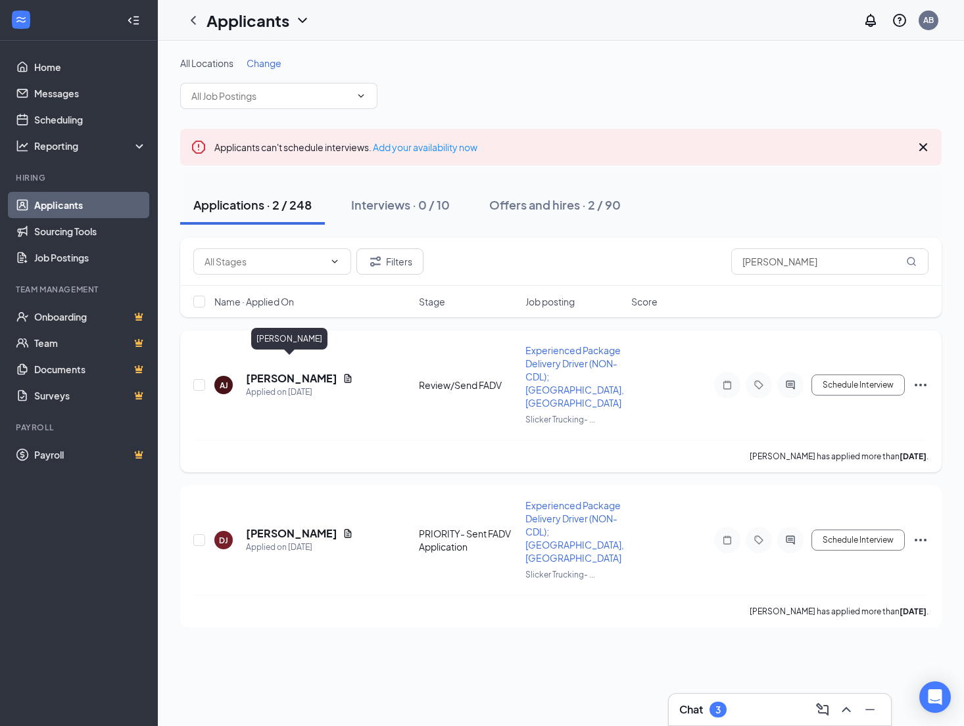
click at [285, 371] on h5 "[PERSON_NAME]" at bounding box center [291, 378] width 91 height 14
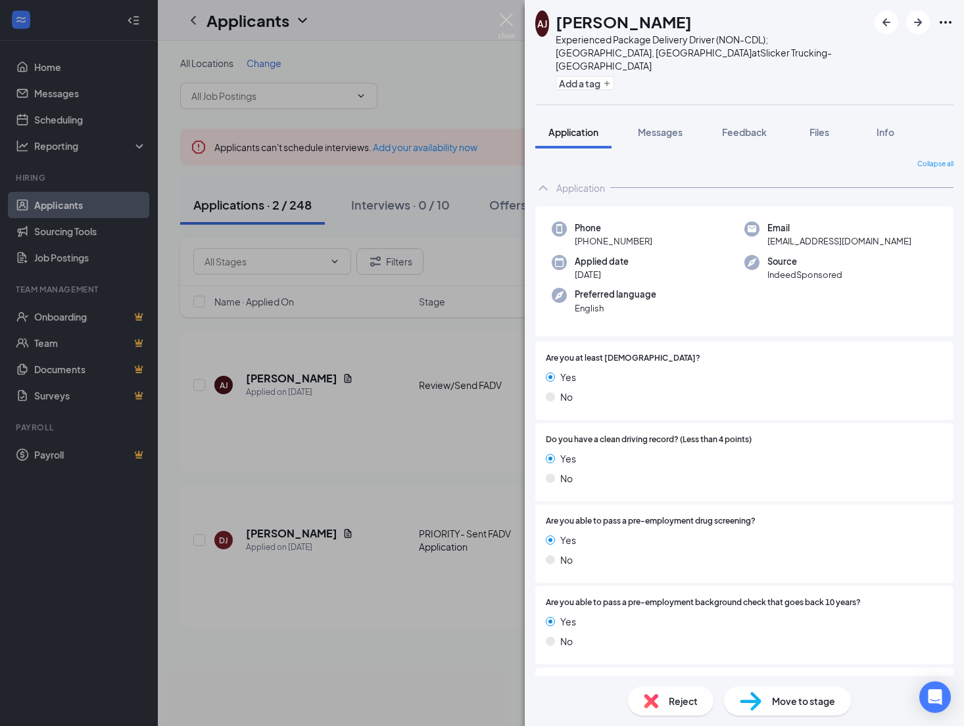
scroll to position [131, 0]
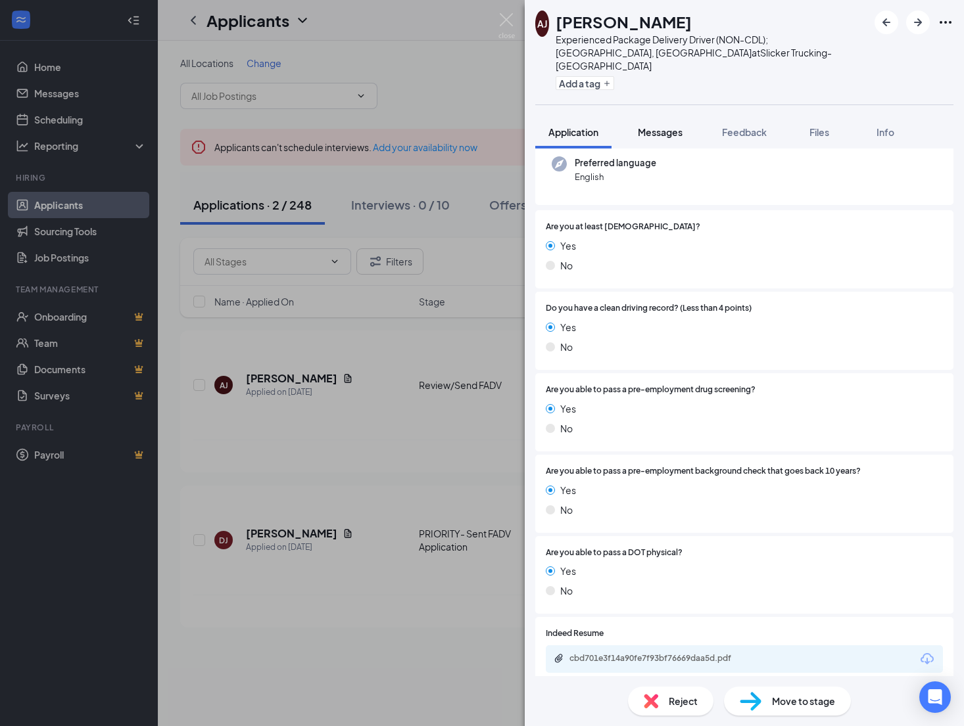
click at [667, 126] on span "Messages" at bounding box center [660, 132] width 45 height 12
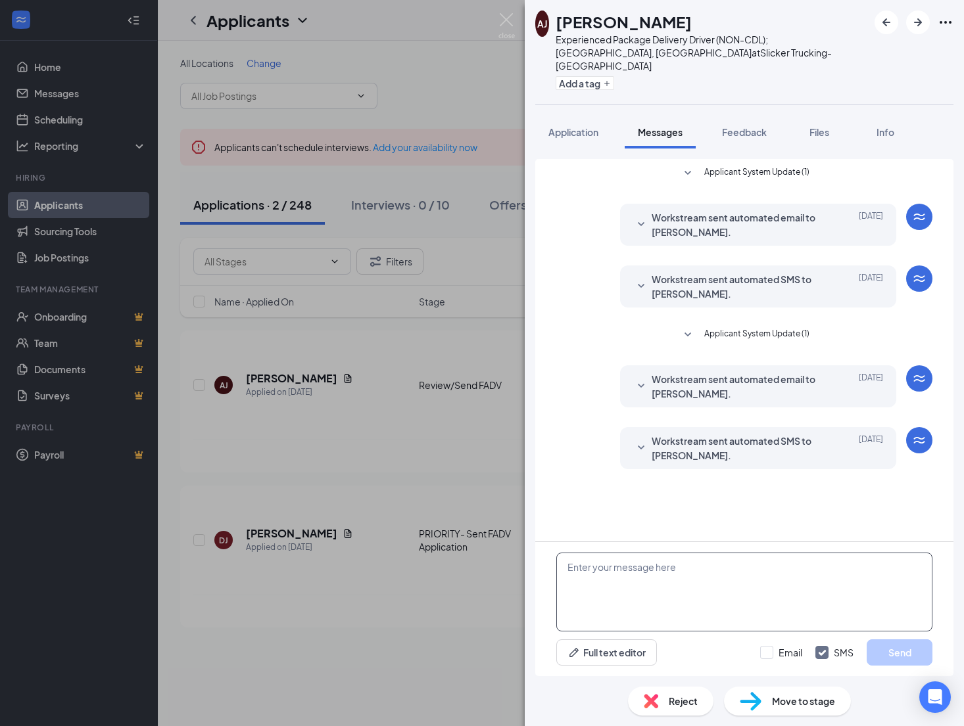
click at [686, 617] on textarea at bounding box center [744, 592] width 376 height 79
click at [672, 582] on textarea "[PERSON_NAME], Your background is clear - thank you for getting the [MEDICAL_DA…" at bounding box center [744, 592] width 376 height 79
click at [682, 592] on textarea "[PERSON_NAME], Your background is clear - thank you for getting the [MEDICAL_DA…" at bounding box center [744, 592] width 376 height 79
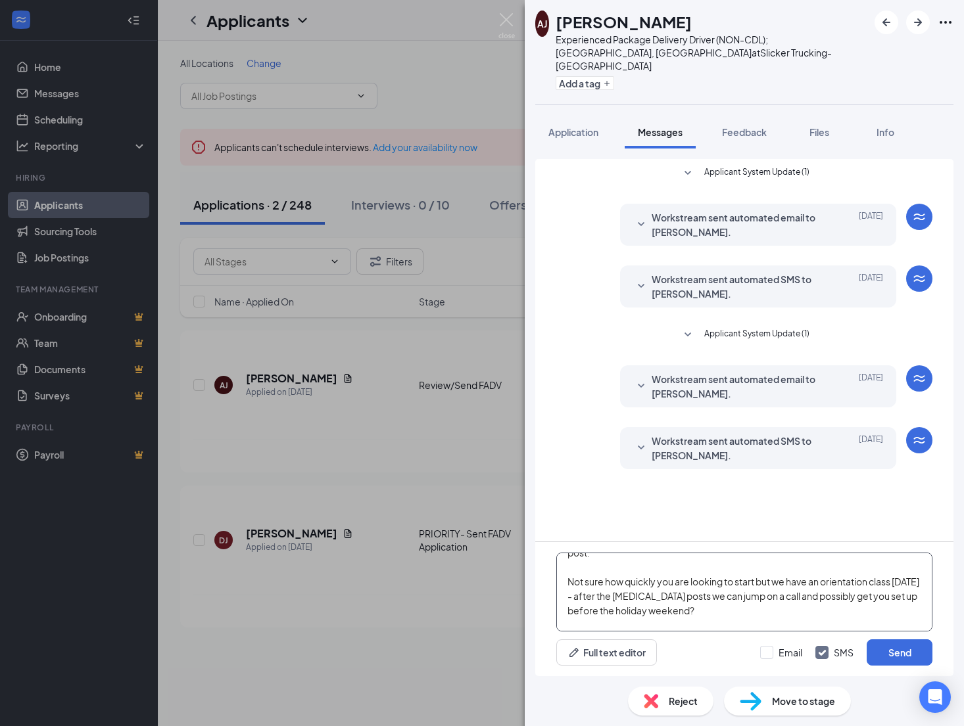
scroll to position [58, 0]
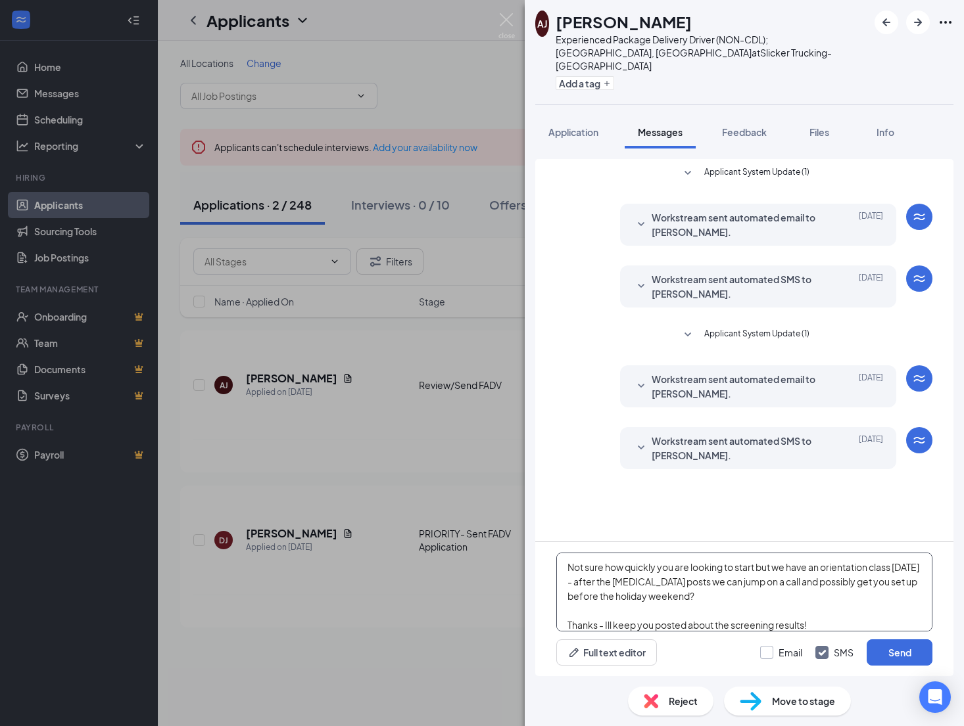
type textarea "[PERSON_NAME], Your background is clear - thank you for getting the [MEDICAL_DA…"
click at [765, 651] on input "Email" at bounding box center [781, 652] width 42 height 13
checkbox input "true"
click at [901, 654] on button "Send" at bounding box center [899, 653] width 66 height 26
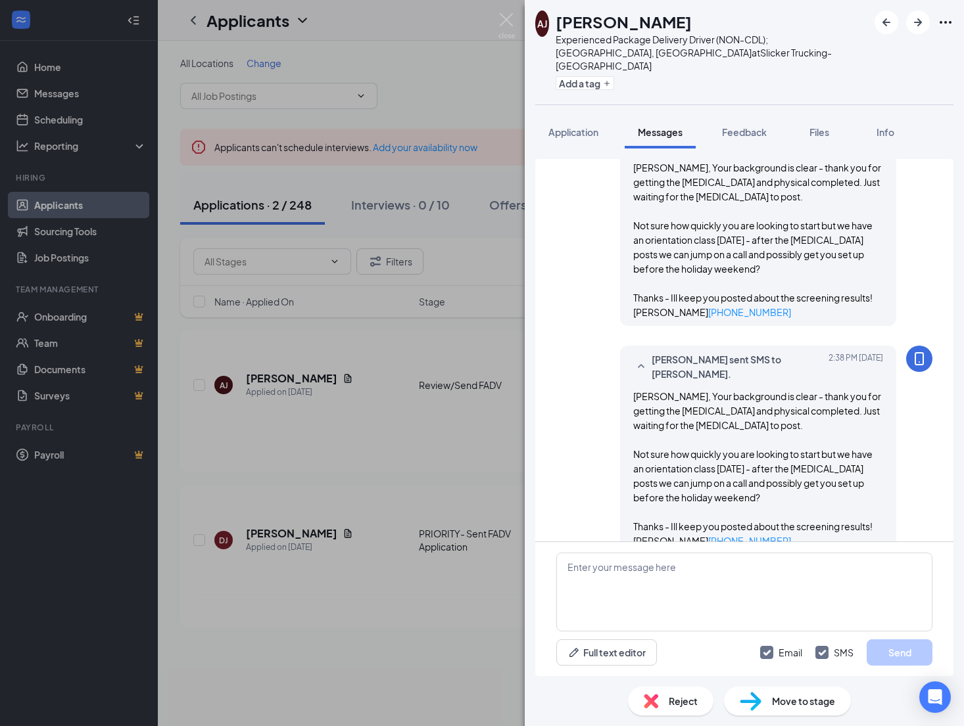
scroll to position [372, 0]
click at [508, 27] on img at bounding box center [506, 26] width 16 height 26
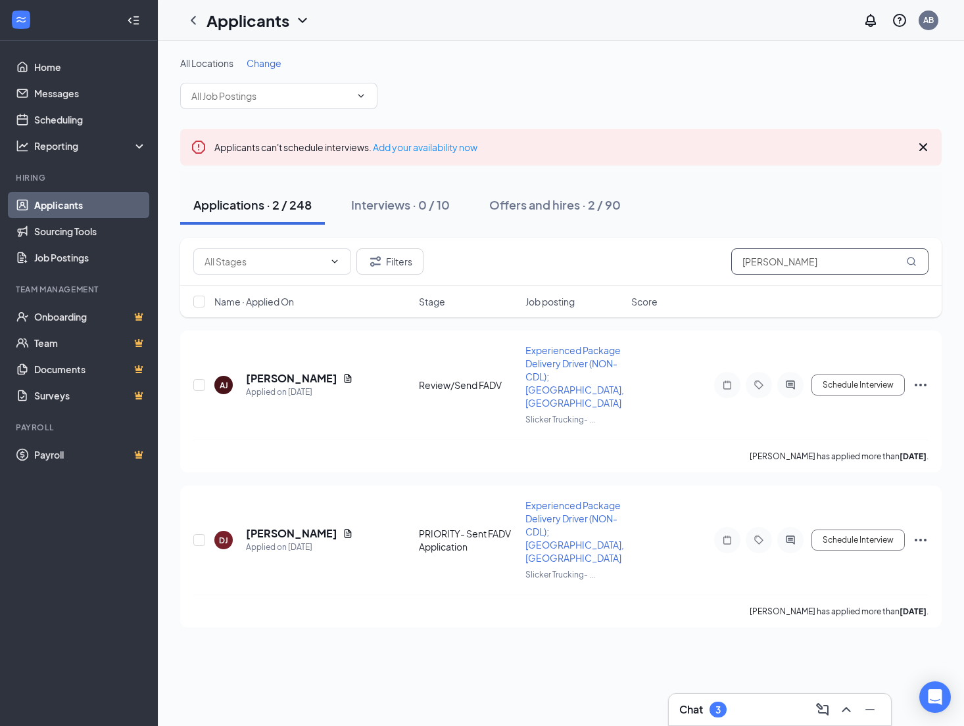
drag, startPoint x: 773, startPoint y: 264, endPoint x: 602, endPoint y: 266, distance: 171.6
click at [731, 266] on input "[PERSON_NAME]" at bounding box center [829, 261] width 197 height 26
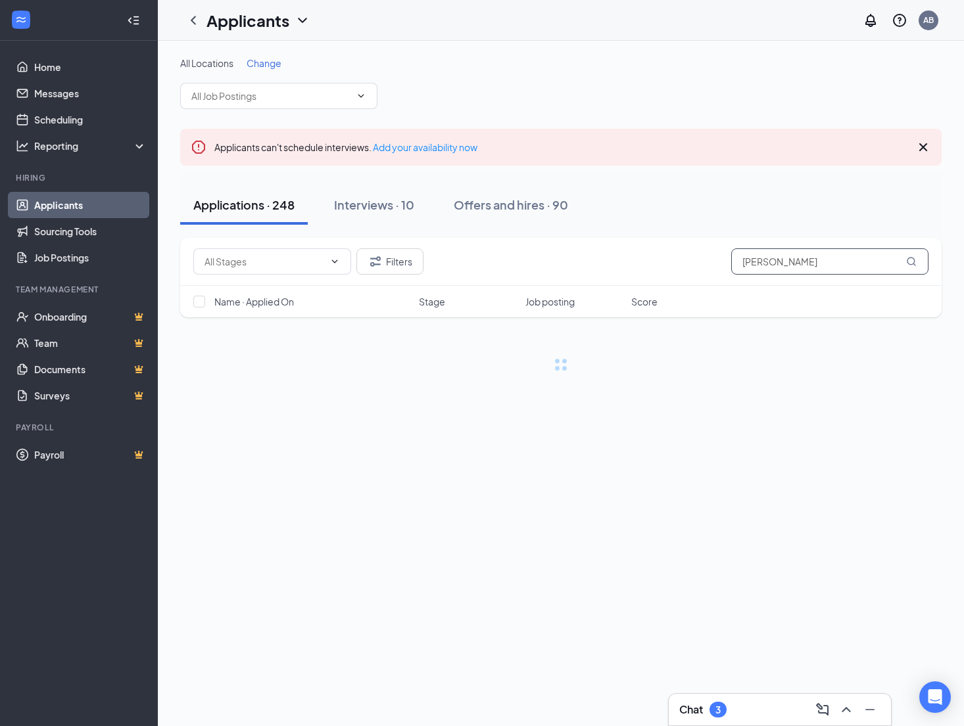
type input "[PERSON_NAME]"
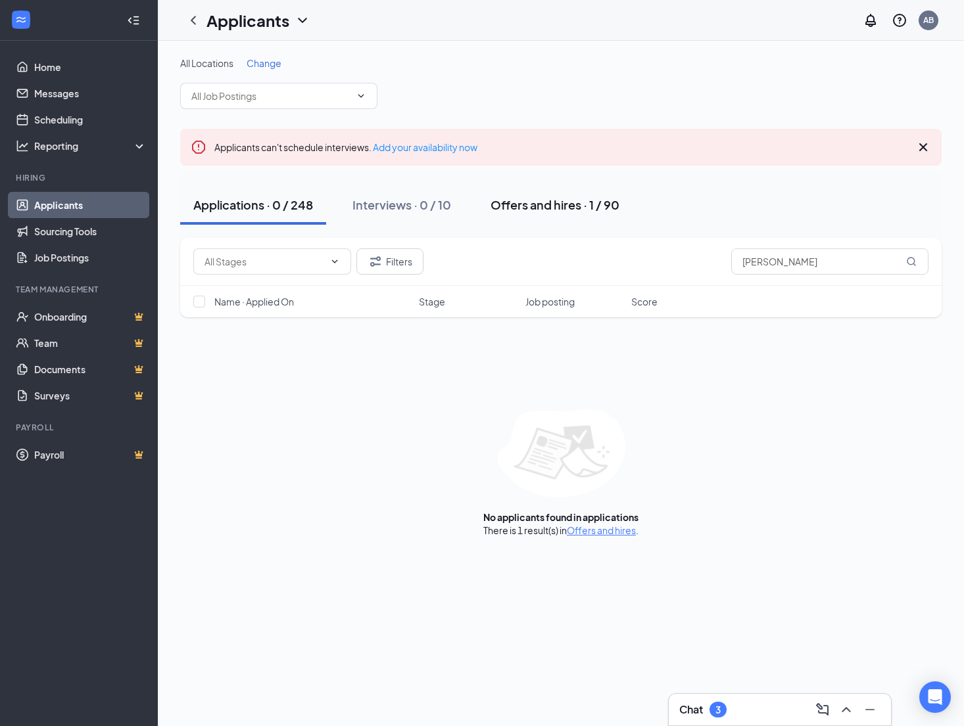
click at [566, 208] on div "Offers and hires · 1 / 90" at bounding box center [554, 205] width 129 height 16
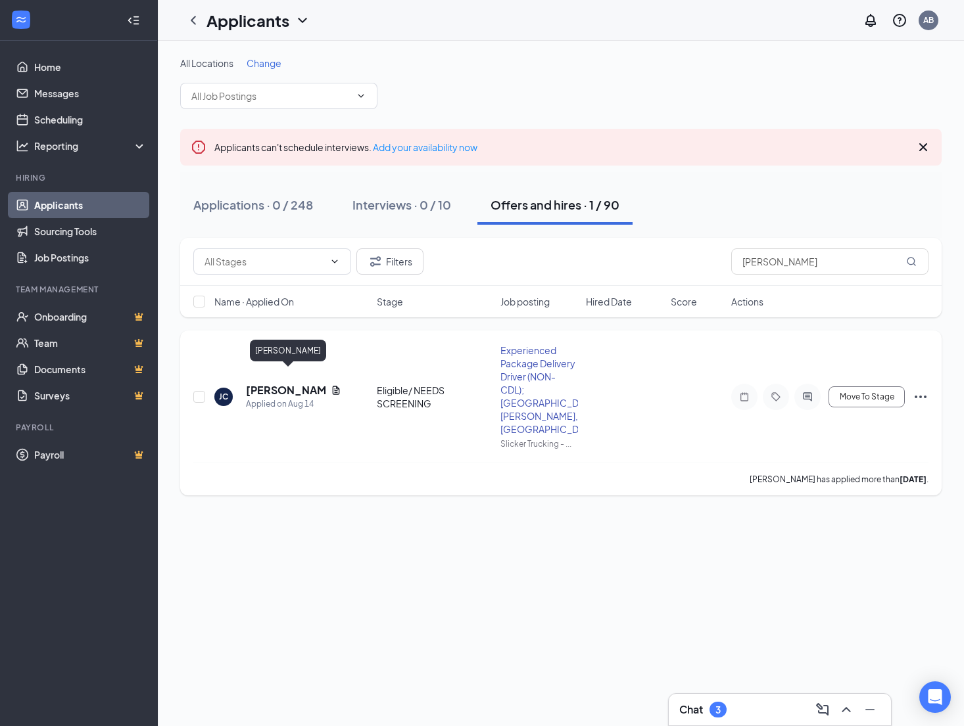
click at [266, 383] on h5 "[PERSON_NAME]" at bounding box center [286, 390] width 80 height 14
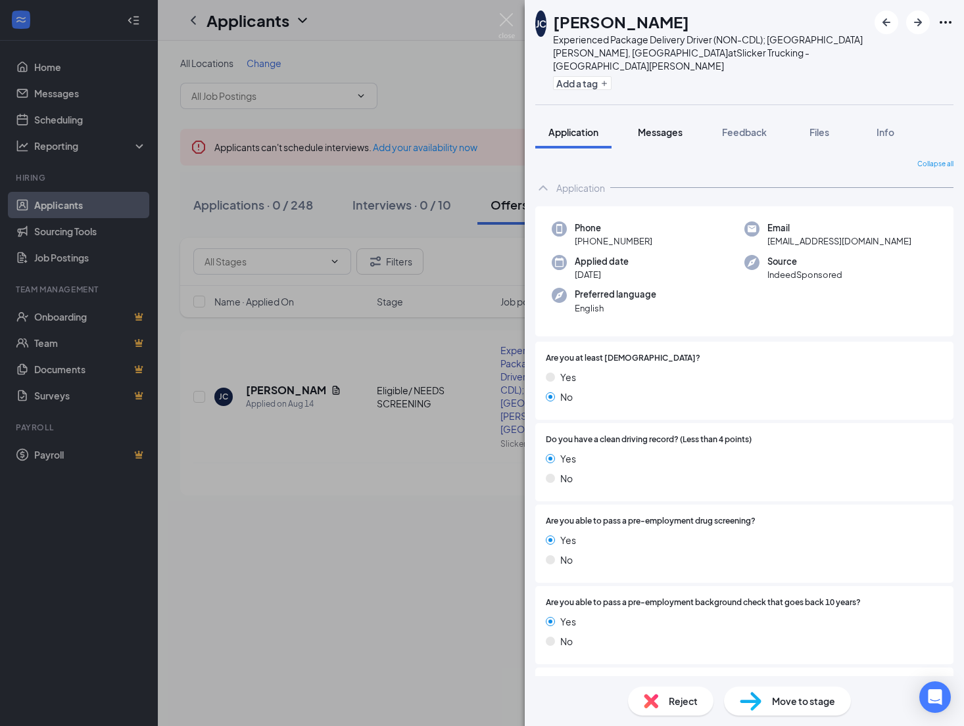
click at [660, 126] on span "Messages" at bounding box center [660, 132] width 45 height 12
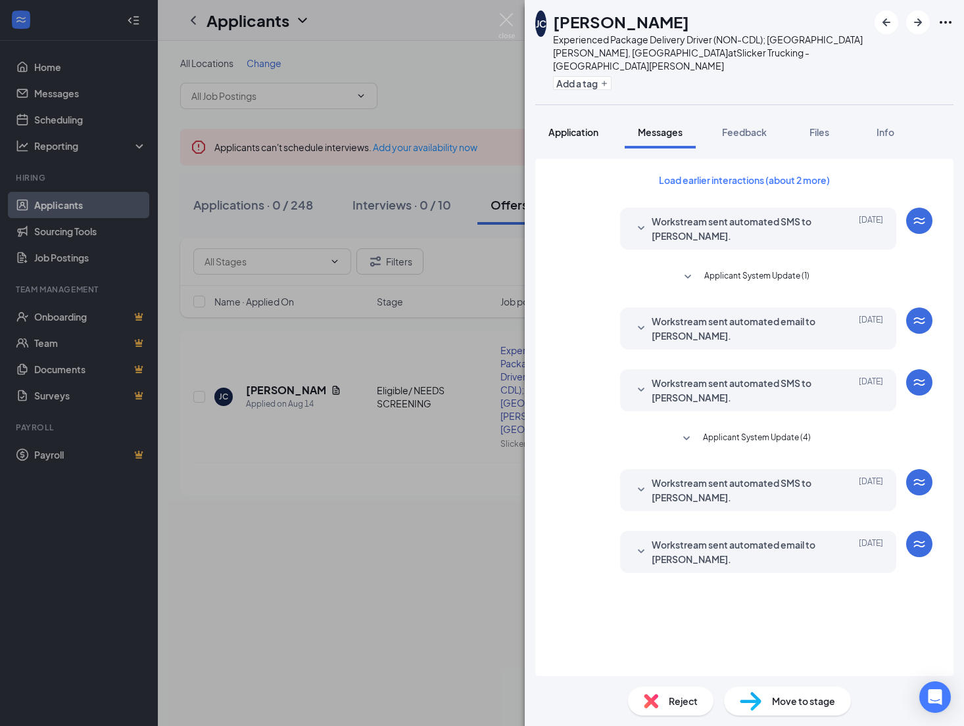
click at [576, 126] on button "Application" at bounding box center [573, 132] width 76 height 33
